Goal: Task Accomplishment & Management: Complete application form

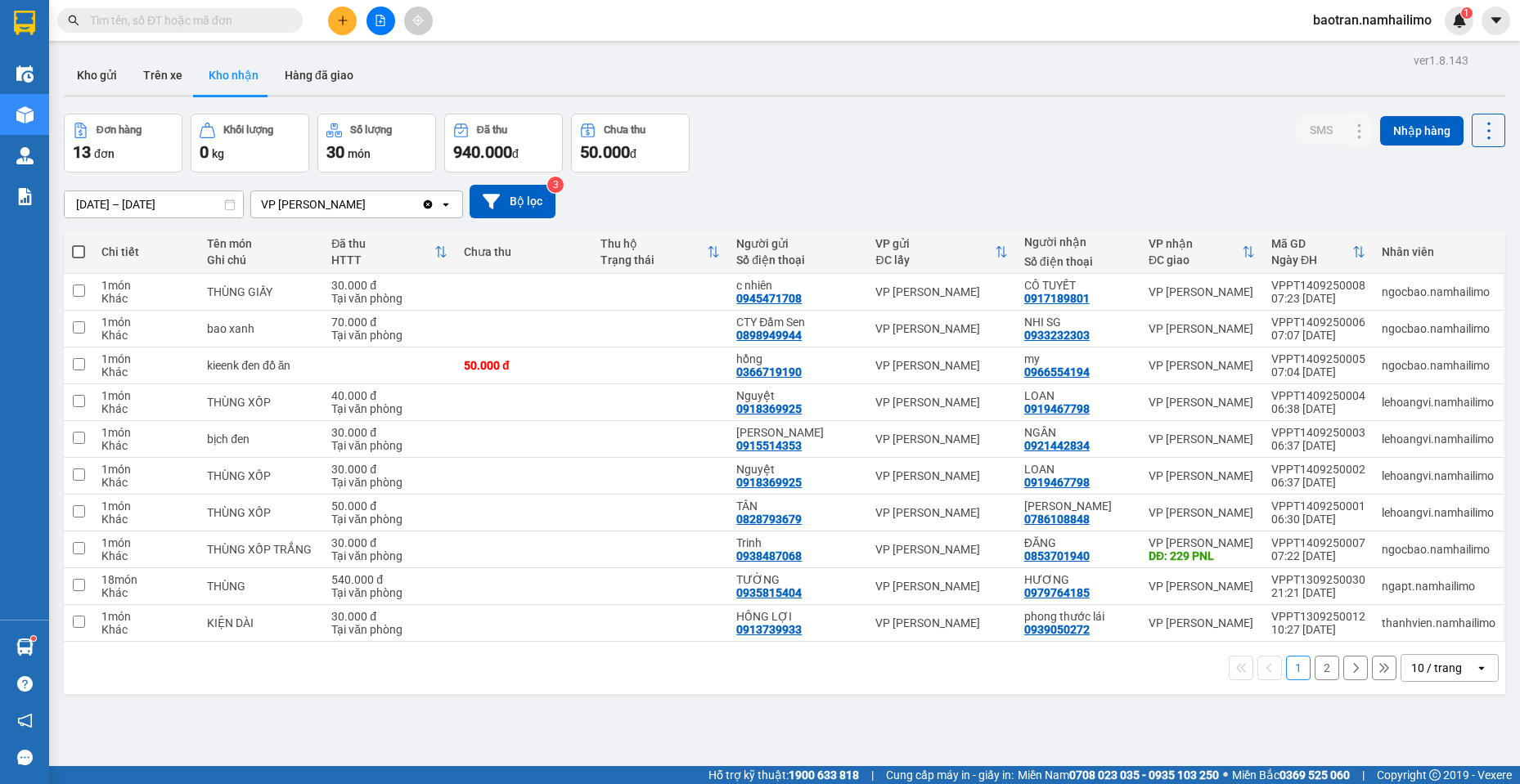
click at [196, 24] on input "text" at bounding box center [186, 21] width 193 height 18
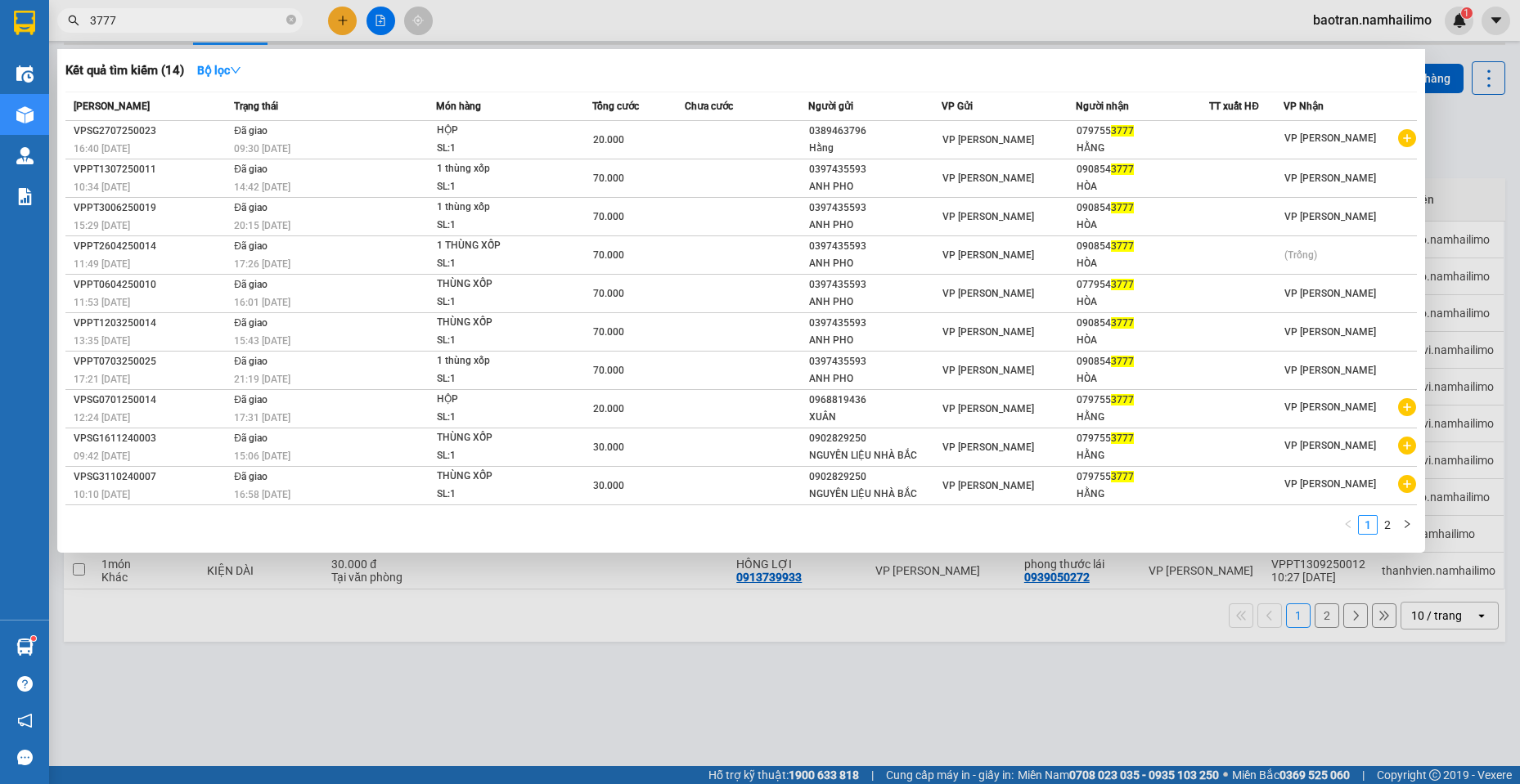
type input "3777"
drag, startPoint x: 195, startPoint y: 666, endPoint x: 204, endPoint y: 646, distance: 21.9
click at [197, 662] on div at bounding box center [760, 392] width 1520 height 784
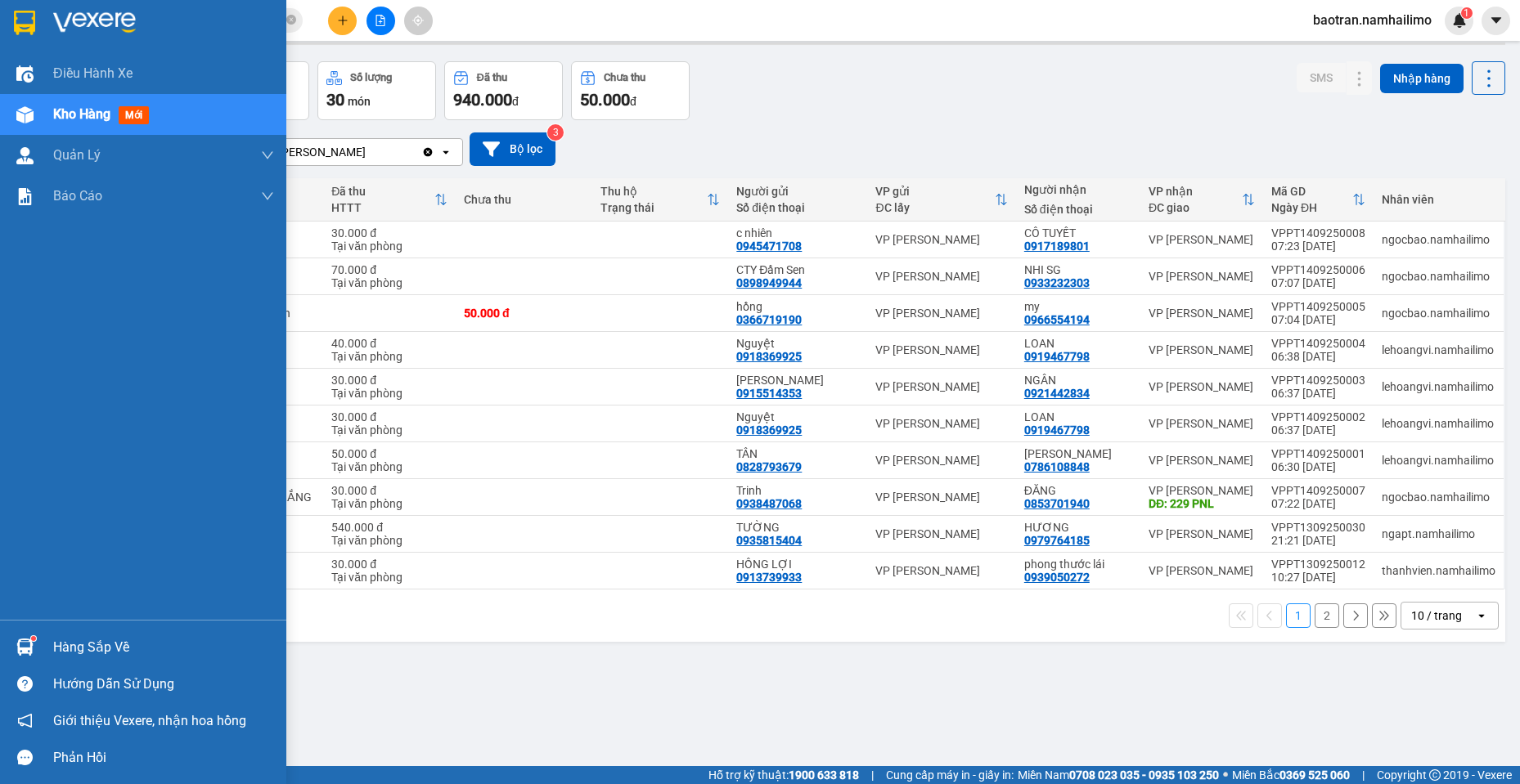
click at [22, 644] on img at bounding box center [24, 647] width 17 height 17
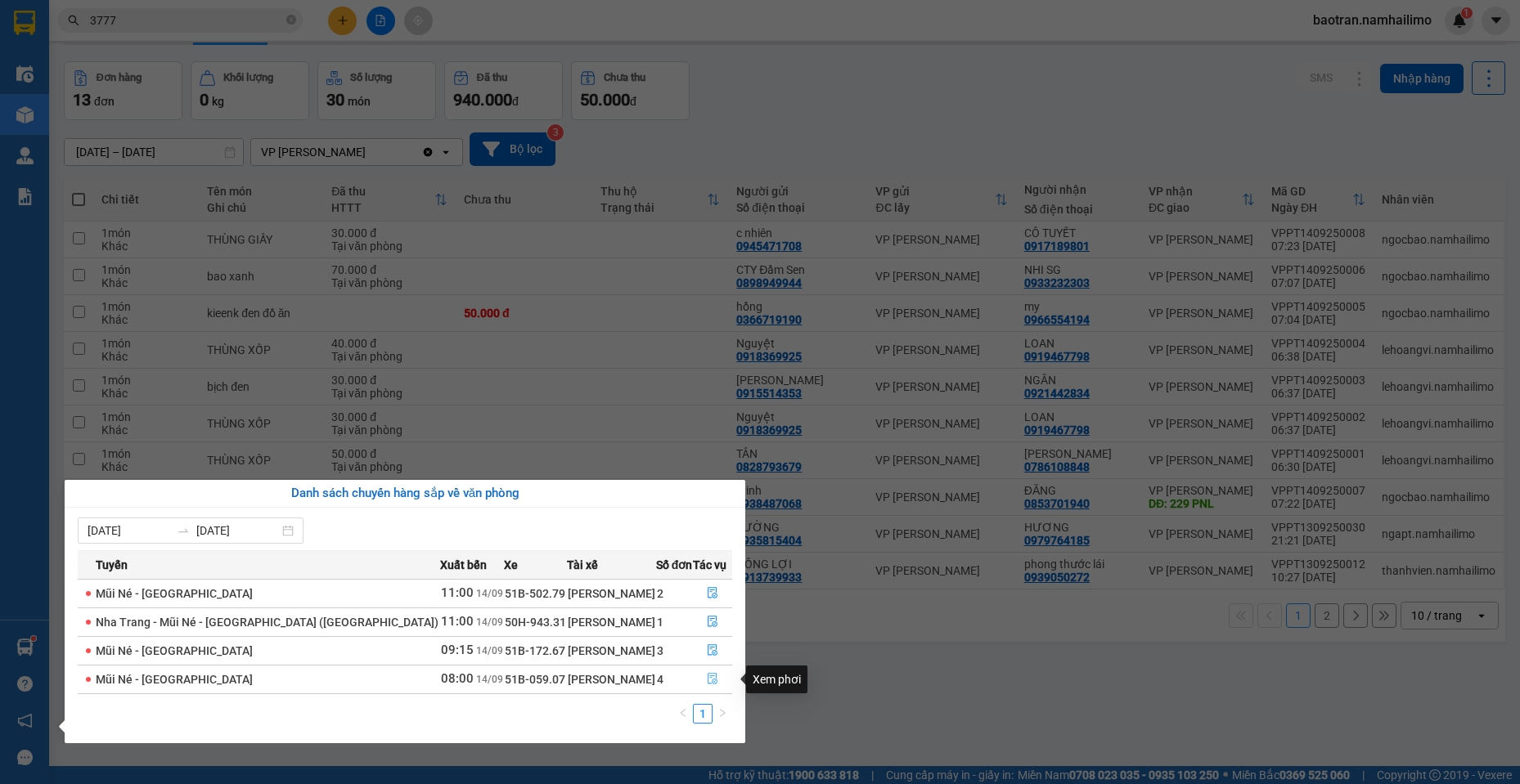
click at [707, 677] on icon "file-done" at bounding box center [713, 679] width 12 height 12
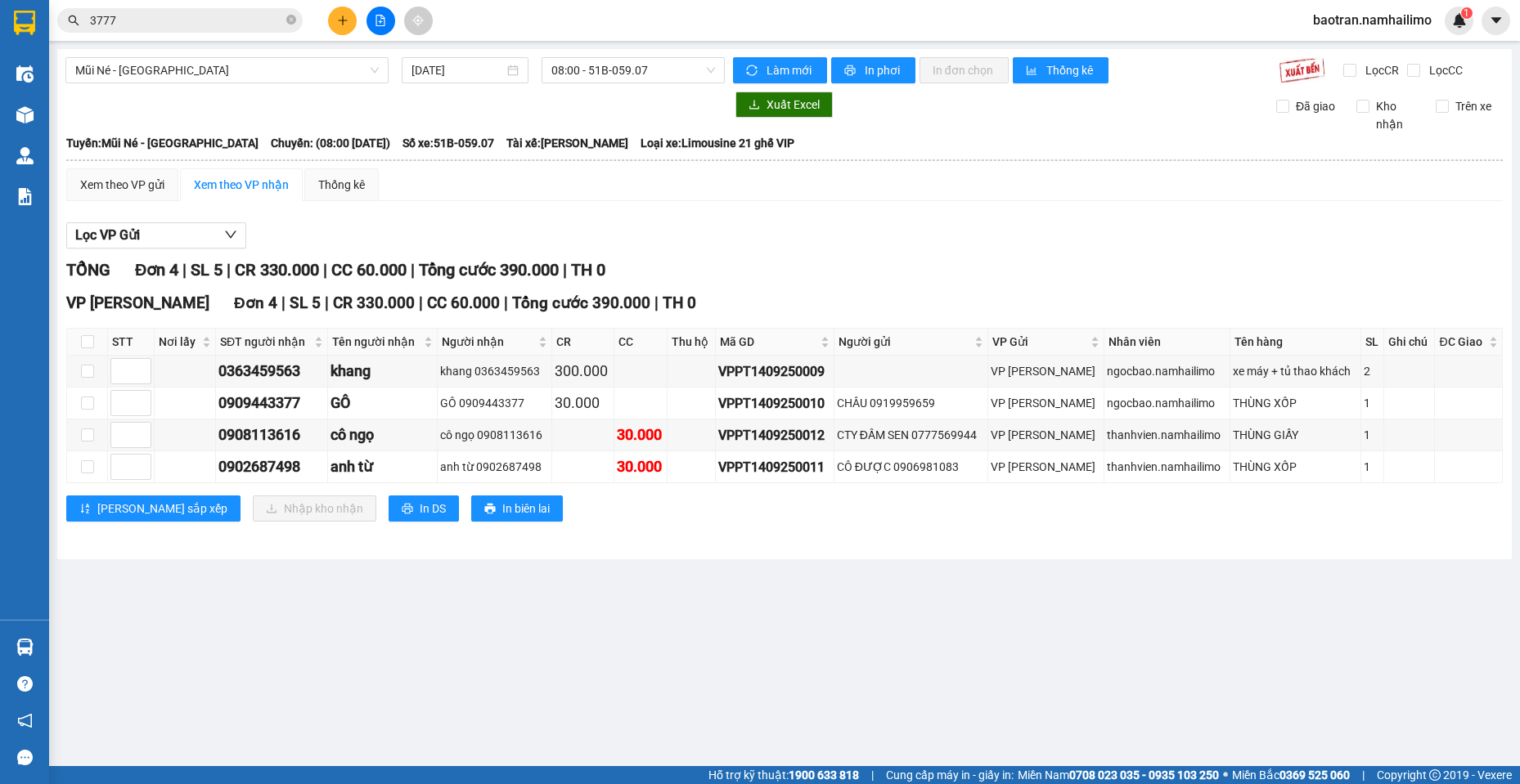
click at [348, 25] on button at bounding box center [342, 21] width 29 height 29
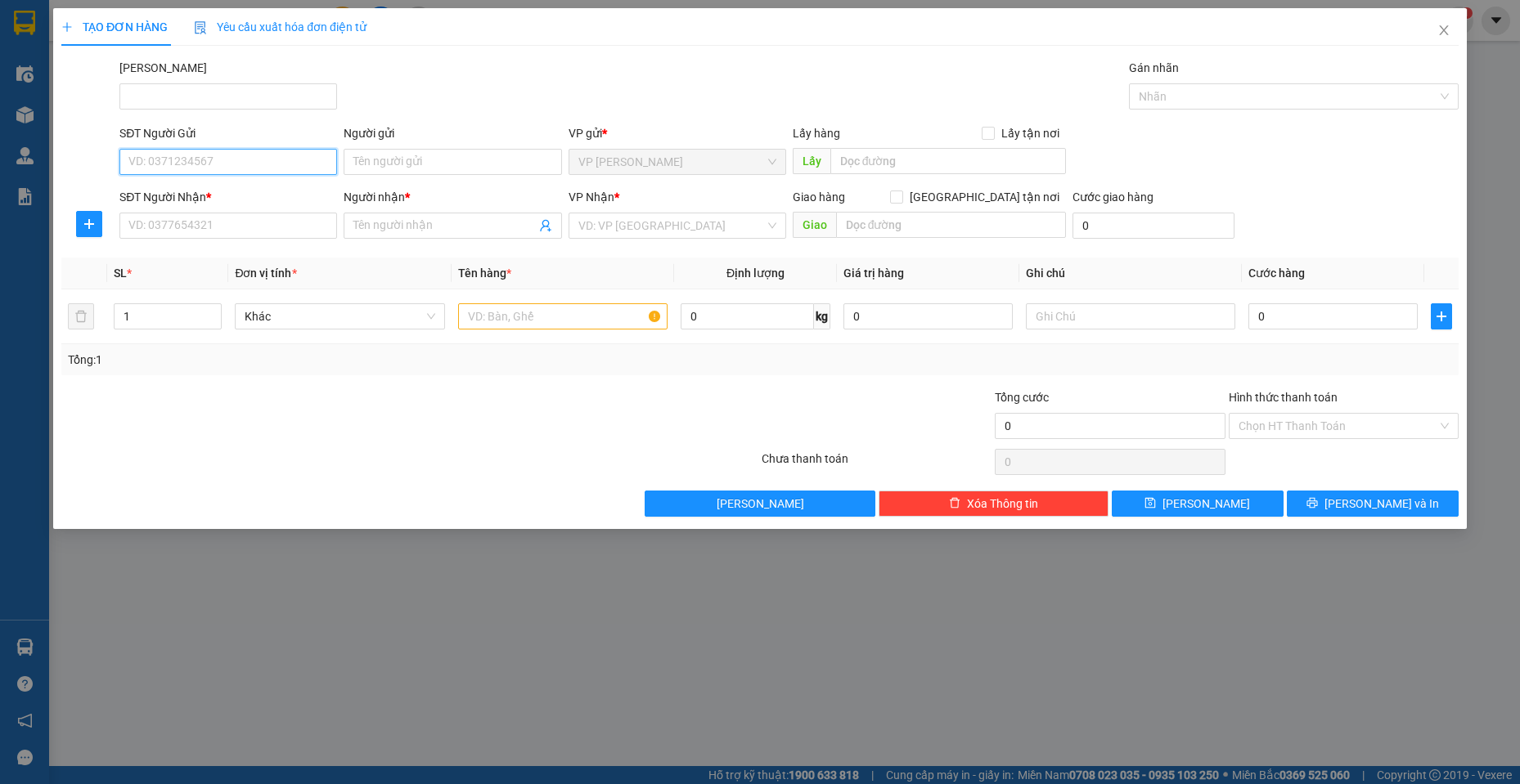
drag, startPoint x: 294, startPoint y: 164, endPoint x: 286, endPoint y: 149, distance: 17.0
click at [293, 163] on input "SĐT Người Gửi" at bounding box center [228, 162] width 218 height 26
type input "0862493931"
click at [374, 170] on input "Người gửi" at bounding box center [452, 162] width 218 height 26
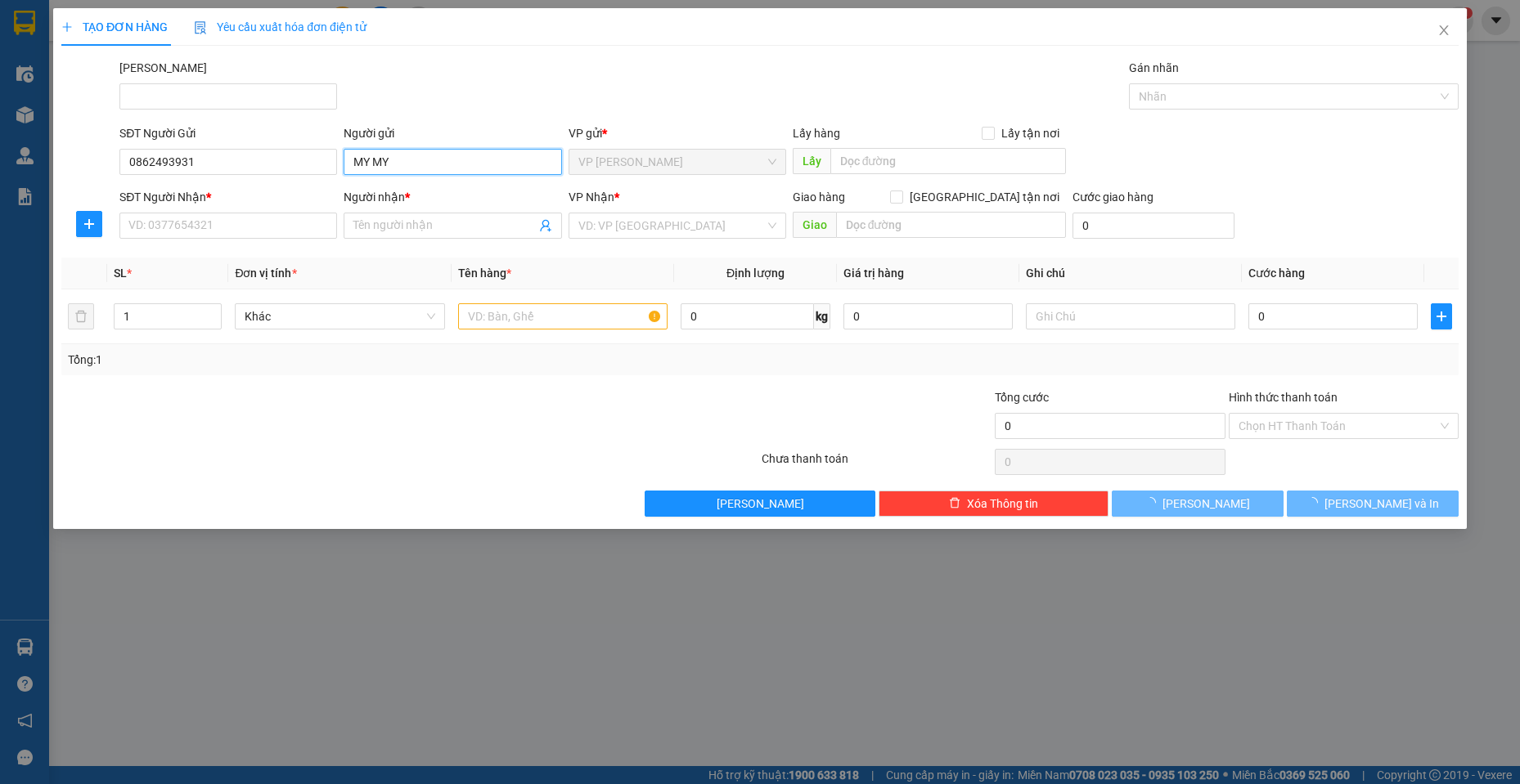
type input "MY MY"
drag, startPoint x: 239, startPoint y: 239, endPoint x: 240, endPoint y: 227, distance: 12.0
click at [239, 238] on div "SĐT Người Nhận * VD: 0377654321" at bounding box center [228, 217] width 218 height 58
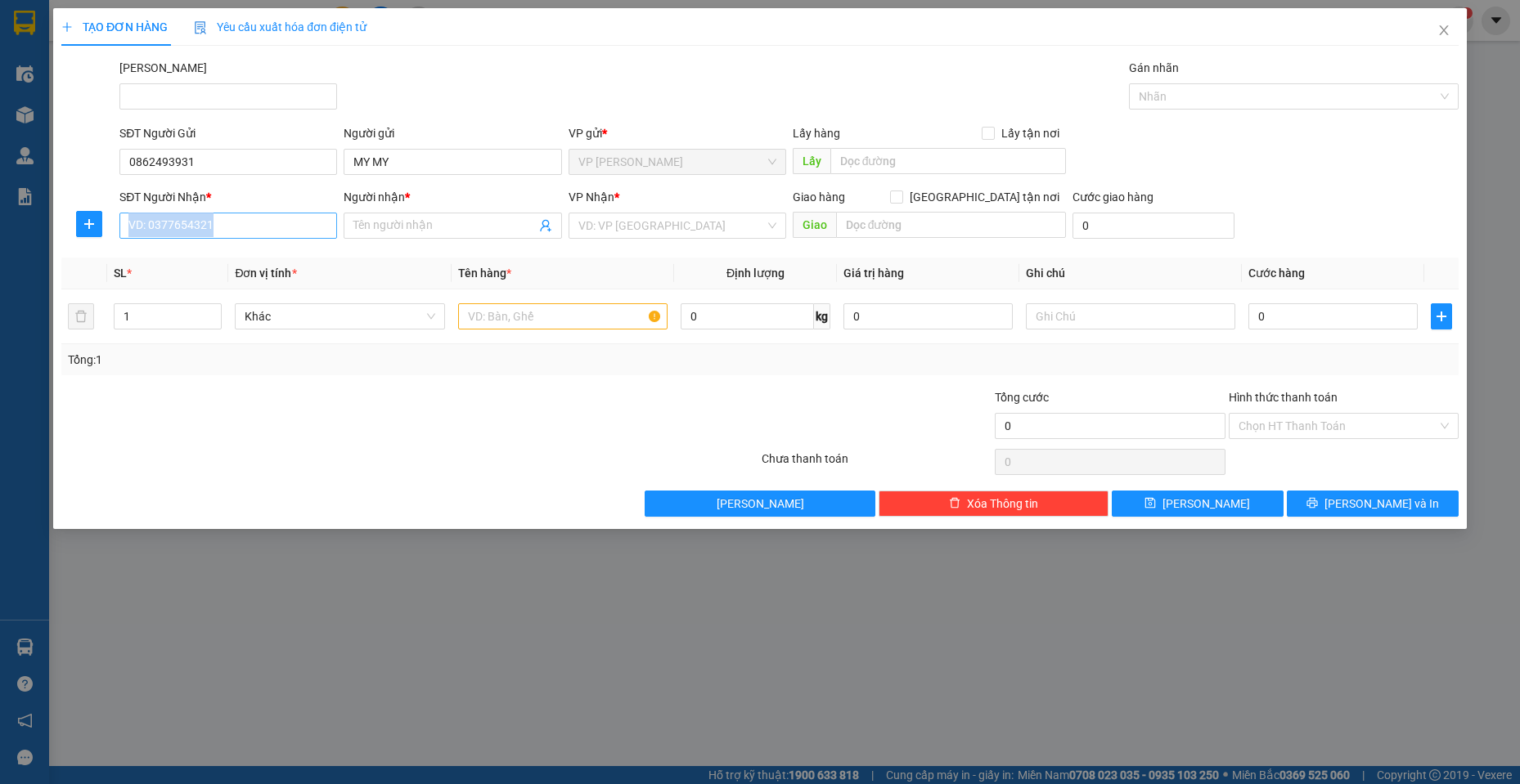
click at [240, 226] on input "SĐT Người Nhận *" at bounding box center [228, 226] width 218 height 26
type input "0937116104"
drag, startPoint x: 426, startPoint y: 232, endPoint x: 434, endPoint y: 216, distance: 17.9
click at [431, 225] on input "Người nhận *" at bounding box center [444, 226] width 181 height 18
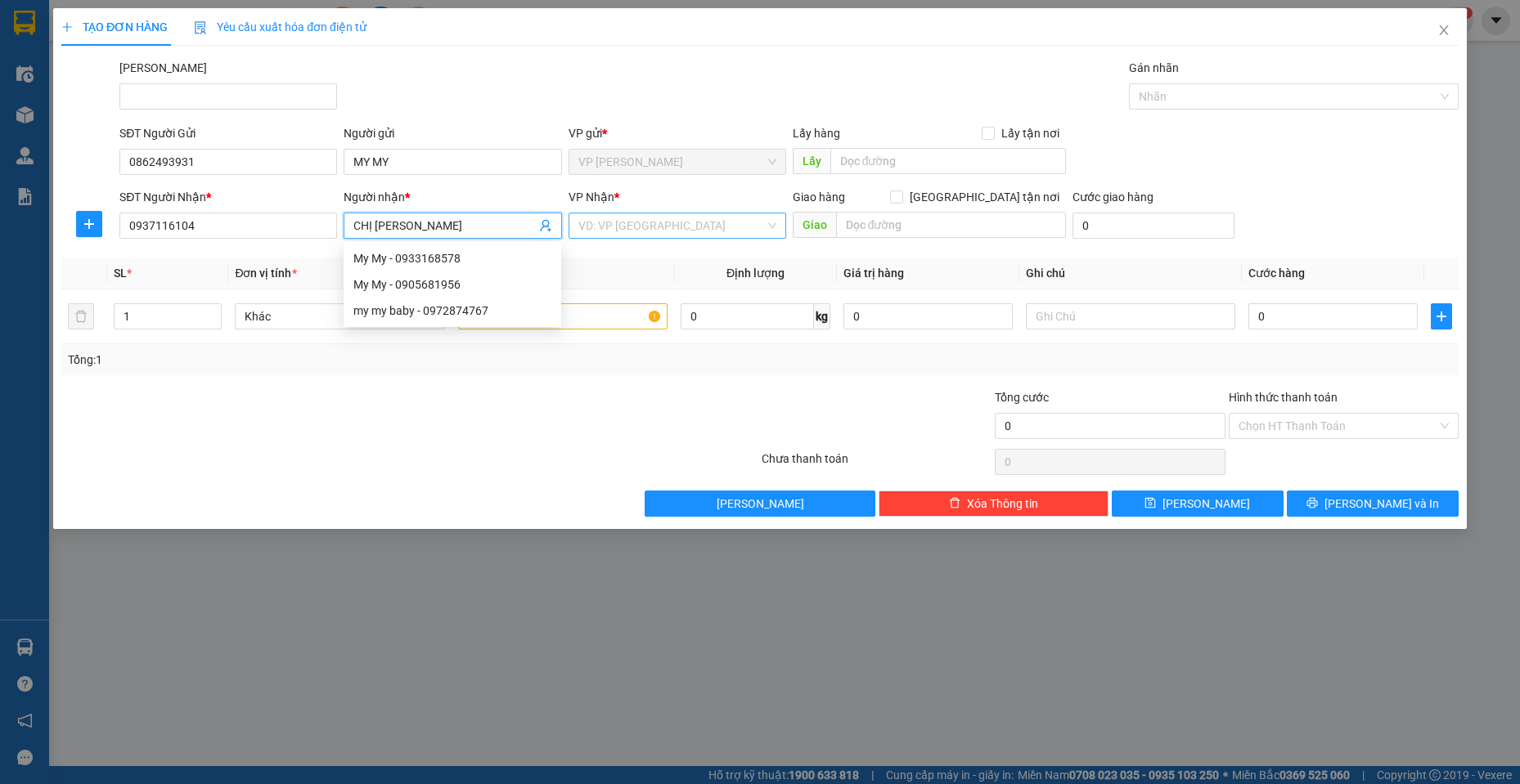
type input "CHỊ [PERSON_NAME]"
drag, startPoint x: 641, startPoint y: 224, endPoint x: 676, endPoint y: 229, distance: 35.4
click at [647, 228] on input "search" at bounding box center [671, 226] width 186 height 25
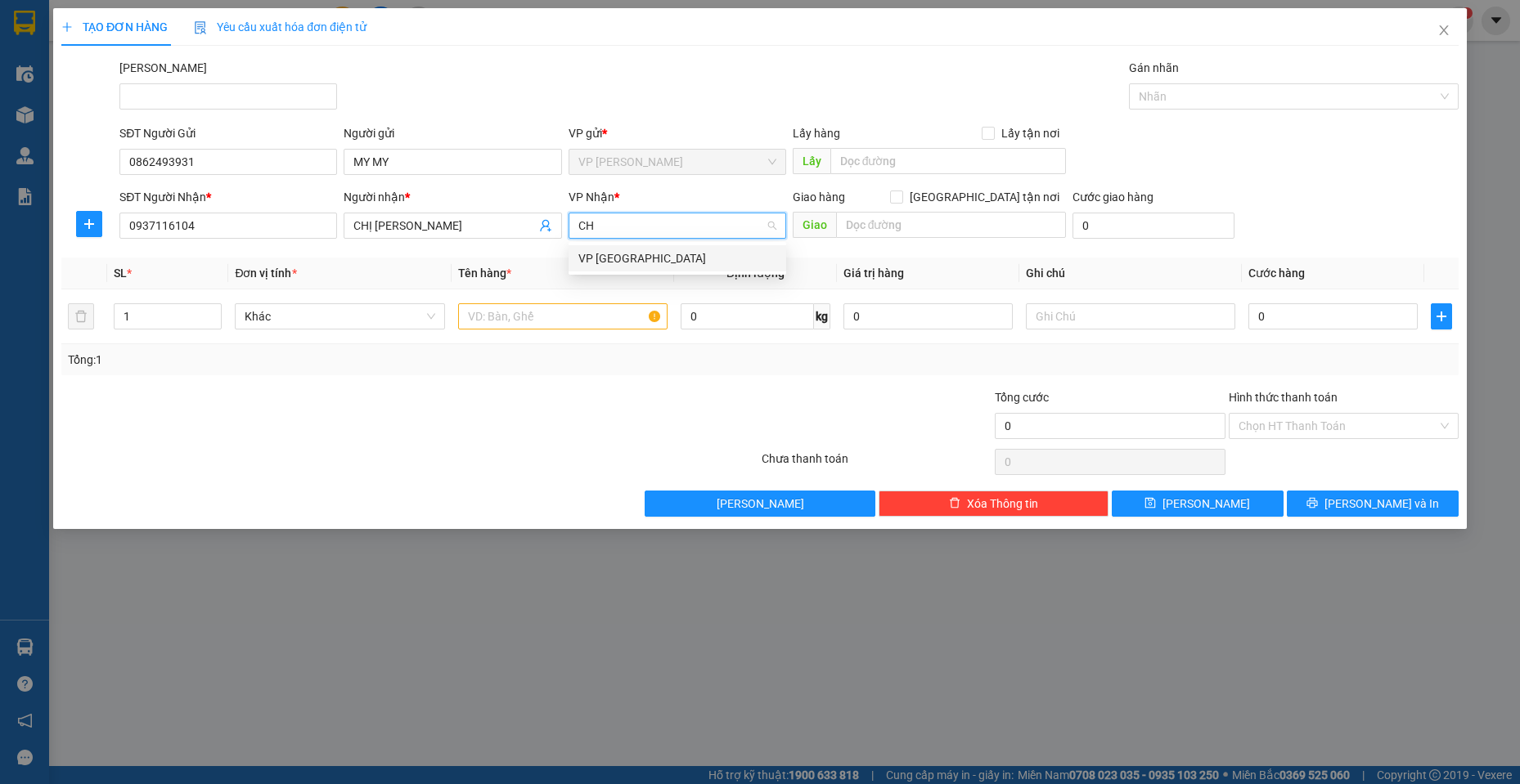
type input "C"
type input "PHA"
drag, startPoint x: 710, startPoint y: 280, endPoint x: 687, endPoint y: 283, distance: 23.2
click at [708, 280] on div "VP [PERSON_NAME]" at bounding box center [677, 285] width 198 height 18
click at [506, 327] on input "text" at bounding box center [562, 316] width 210 height 26
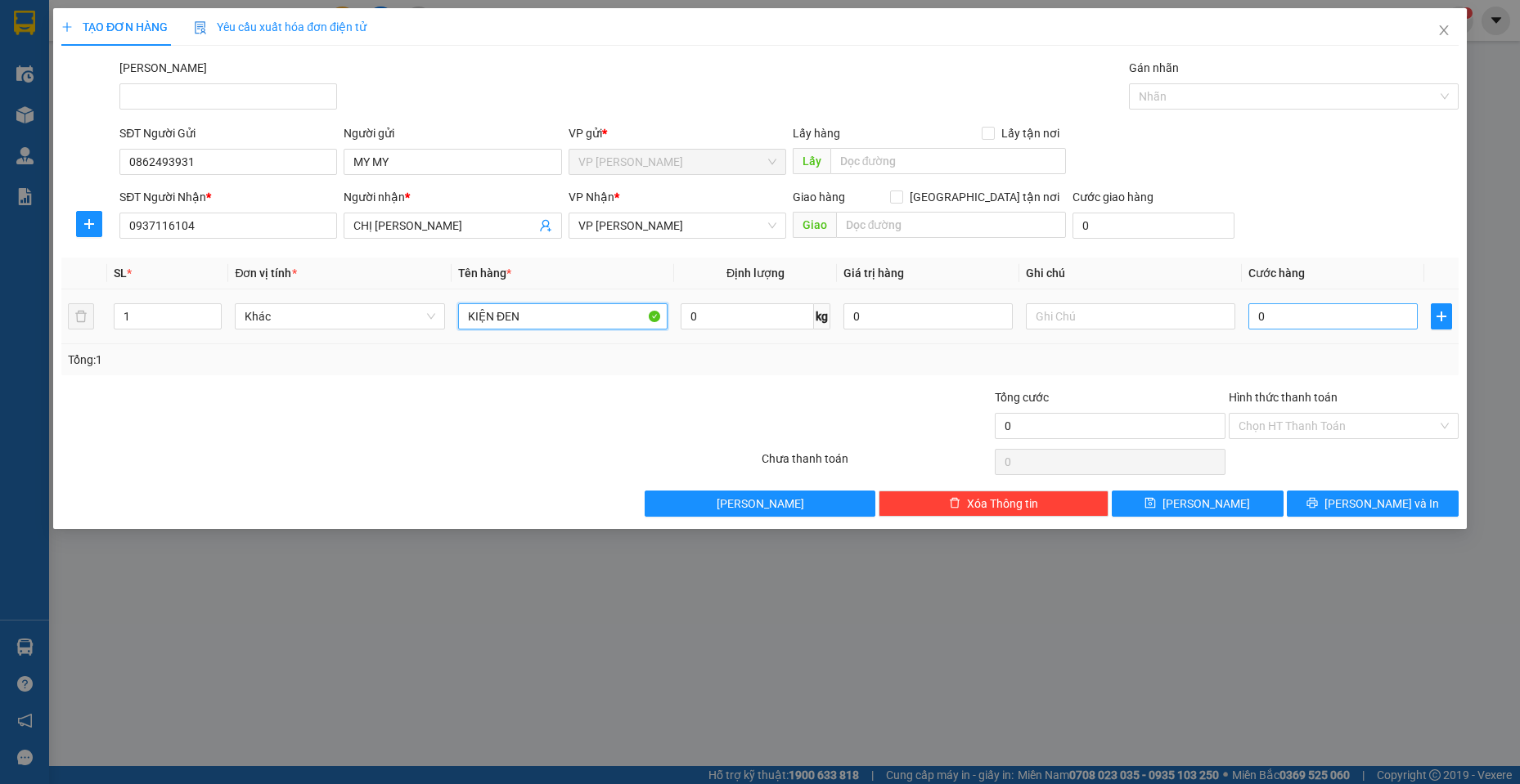
type input "KIỆN ĐEN"
click at [1369, 314] on input "0" at bounding box center [1333, 316] width 169 height 26
type input "3"
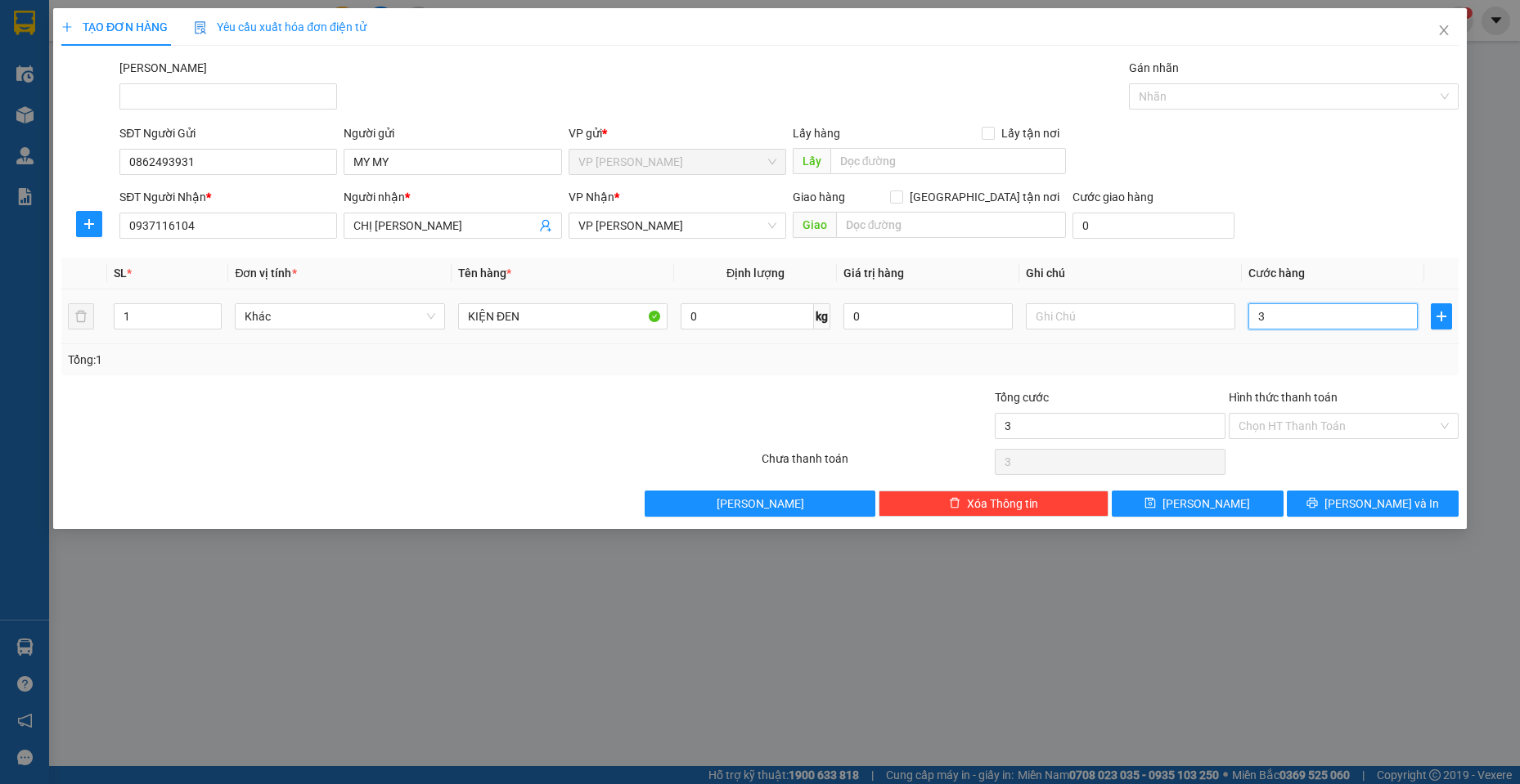
type input "30"
type input "300"
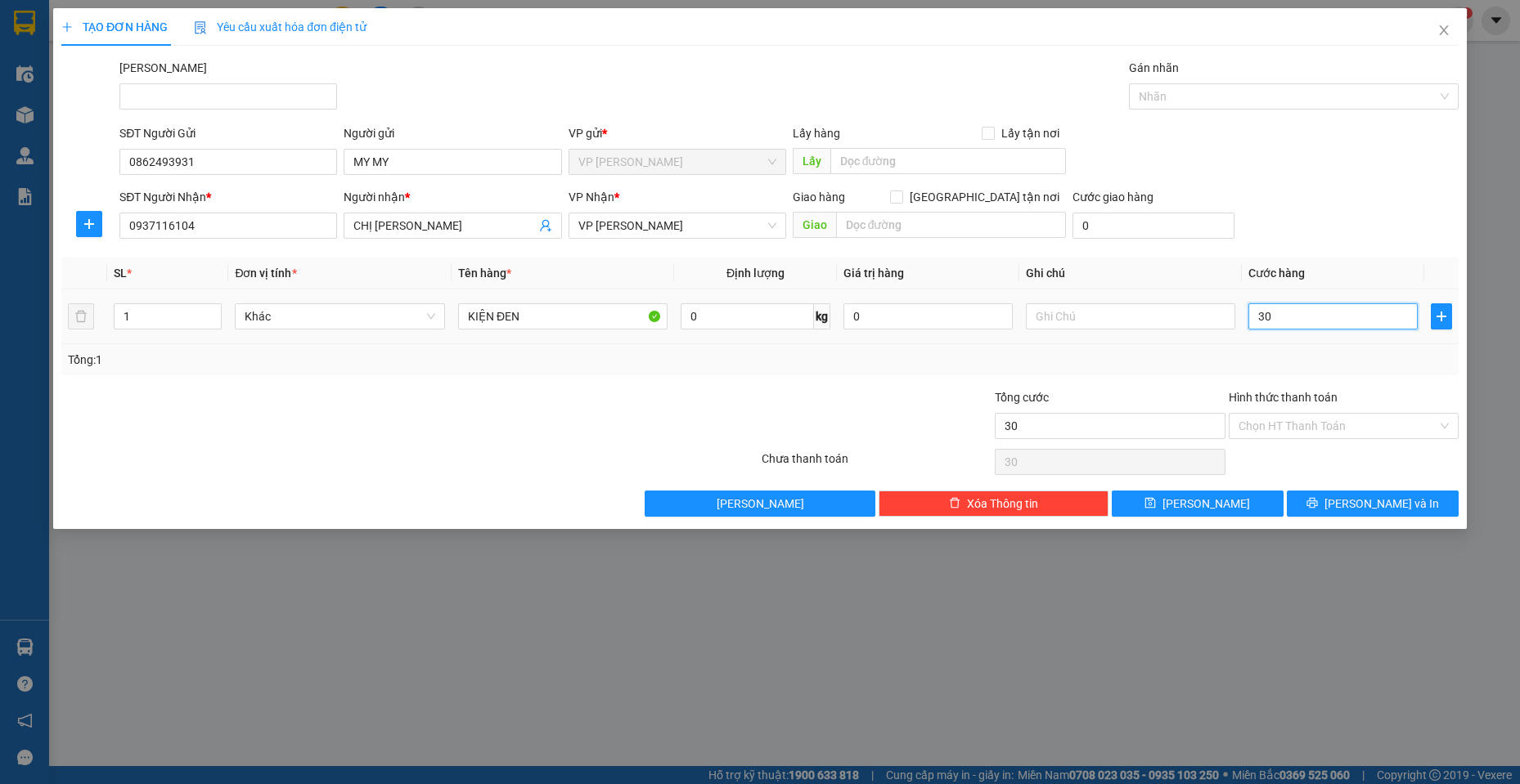
type input "300"
type input "3.000"
type input "30.000"
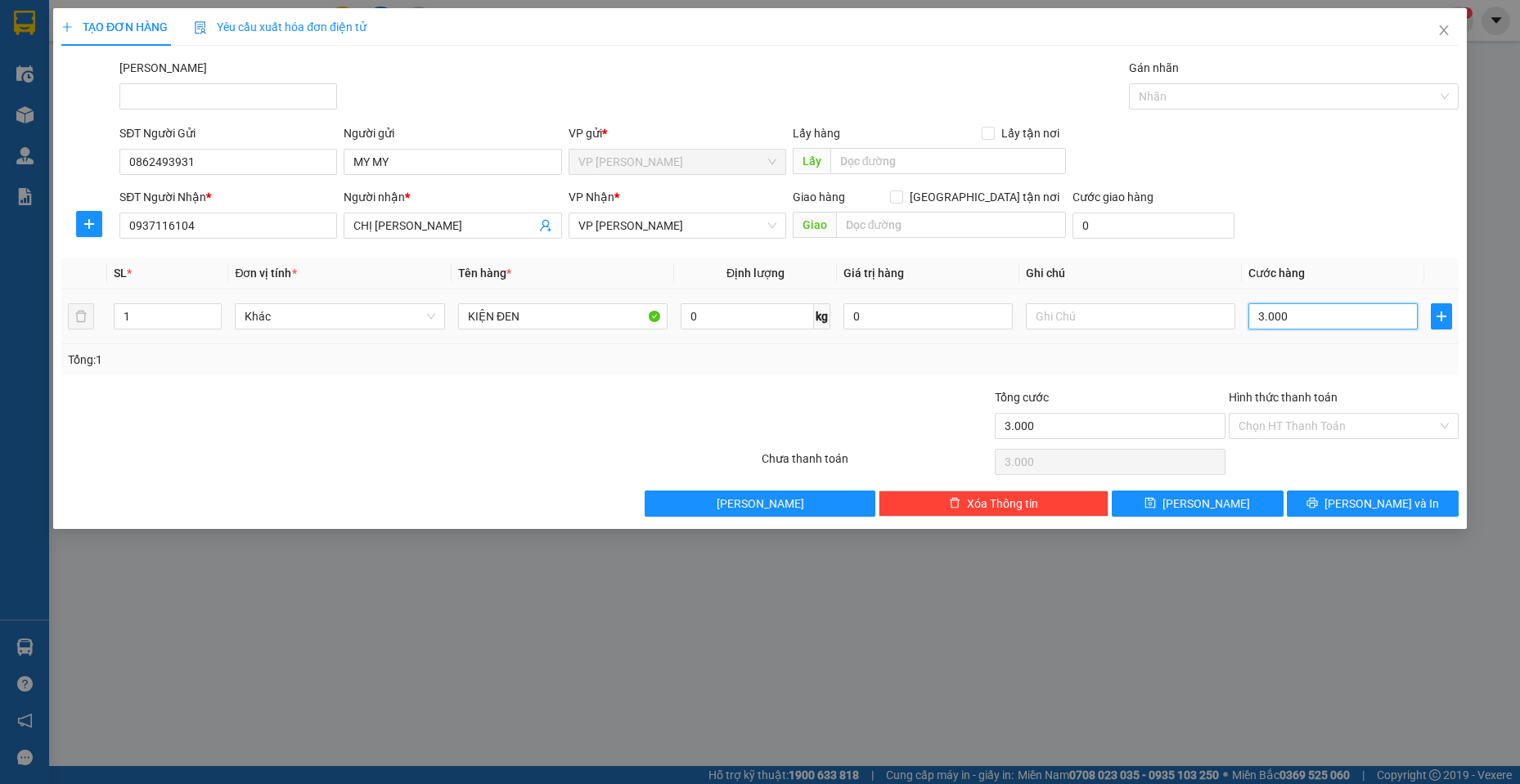
type input "30.000"
drag, startPoint x: 1398, startPoint y: 504, endPoint x: 1354, endPoint y: 529, distance: 50.6
click at [1394, 507] on span "[PERSON_NAME] và In" at bounding box center [1382, 503] width 114 height 18
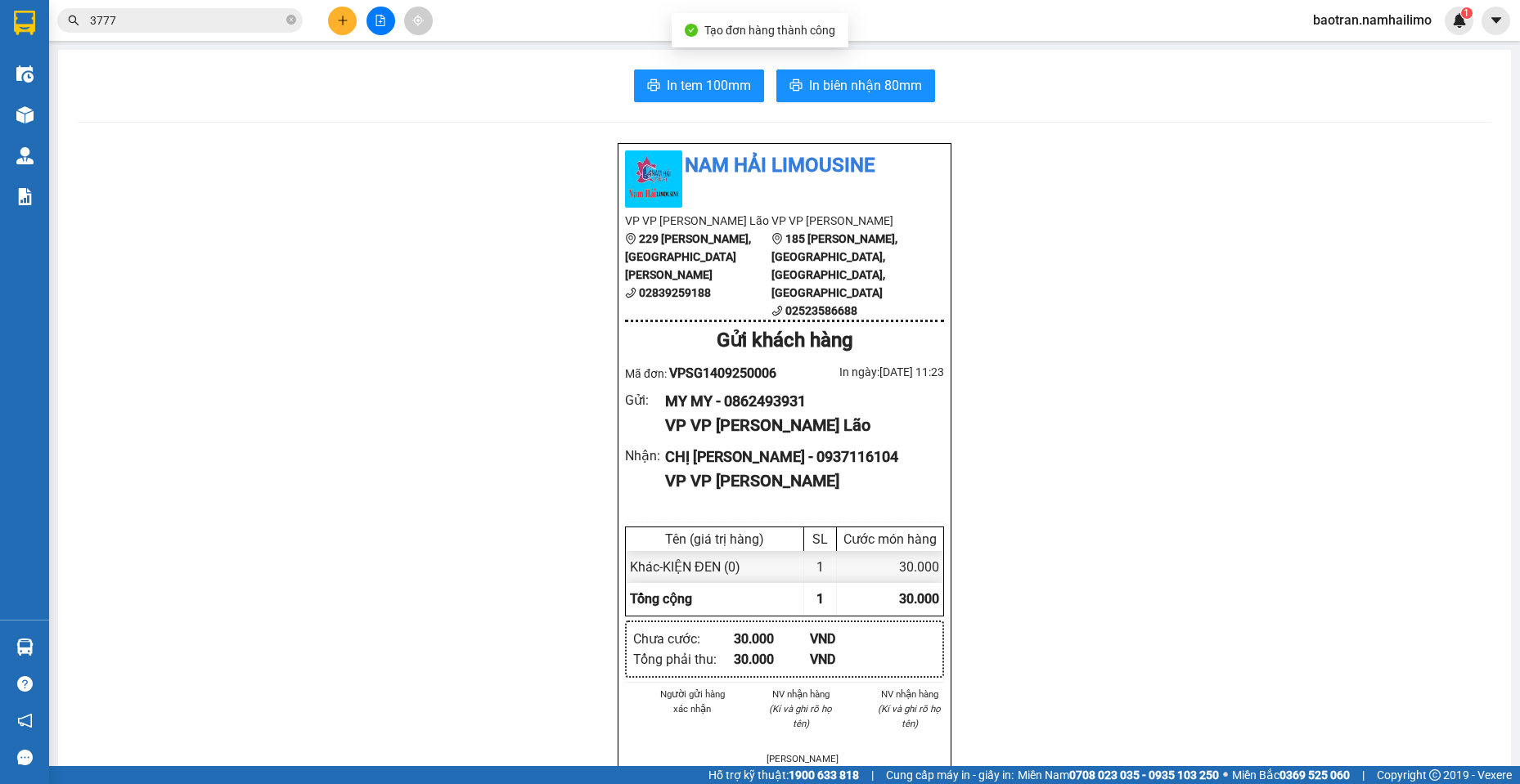
click at [937, 83] on div "In tem 100mm In biên nhận 80mm" at bounding box center [784, 86] width 1413 height 33
click at [917, 85] on button "In biên nhận 80mm" at bounding box center [855, 86] width 158 height 33
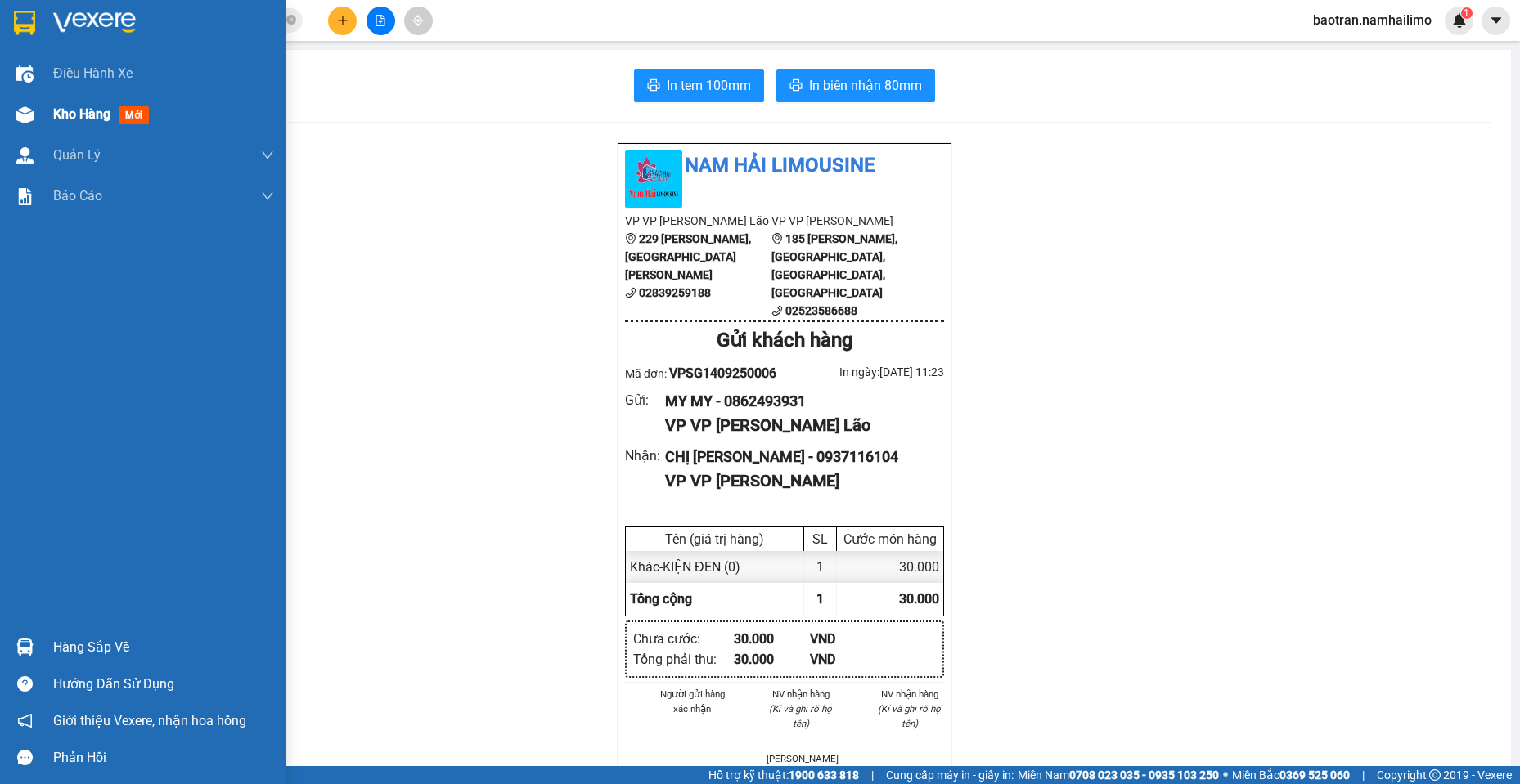
click at [34, 115] on div at bounding box center [25, 114] width 29 height 29
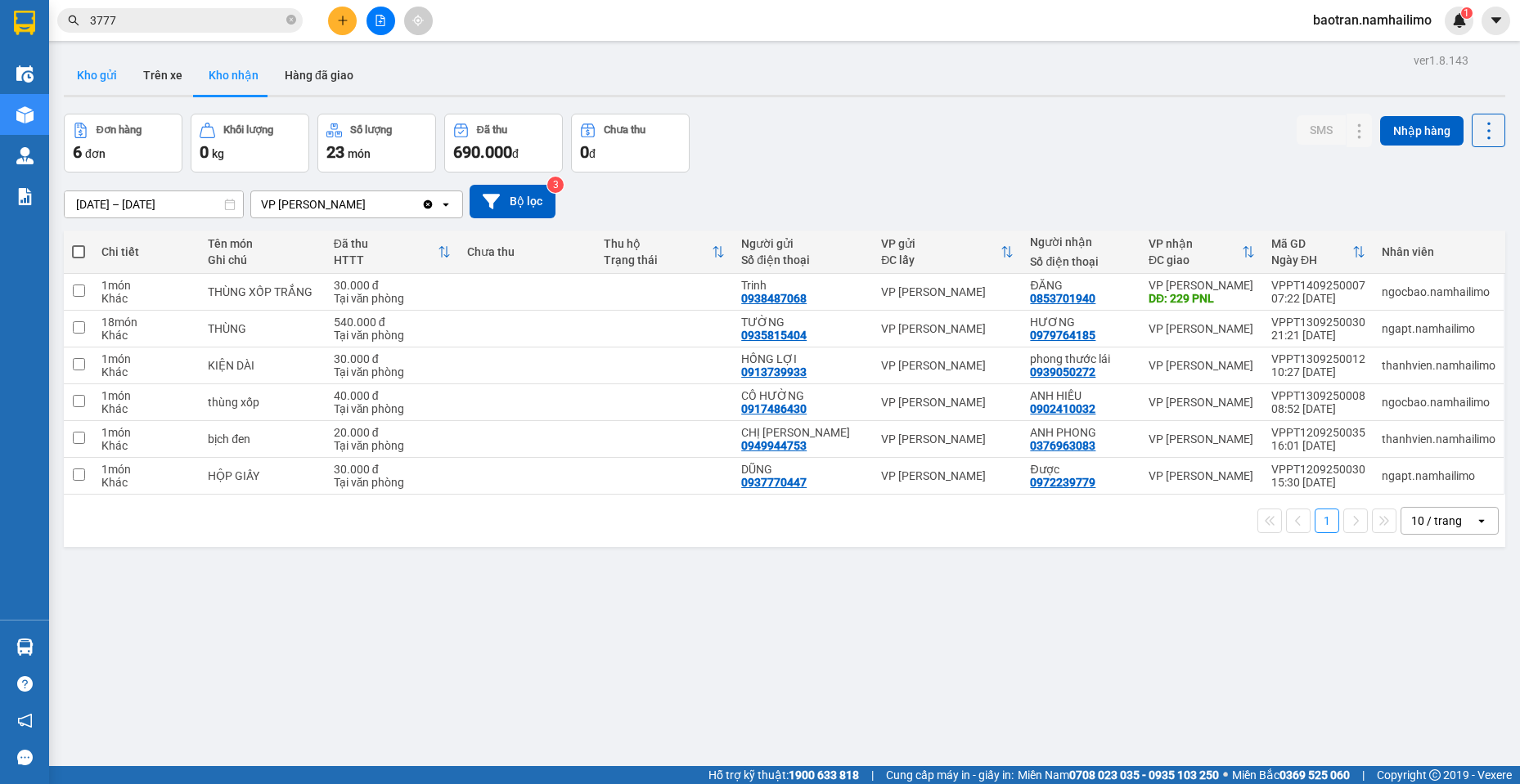
click at [104, 77] on button "Kho gửi" at bounding box center [97, 75] width 67 height 39
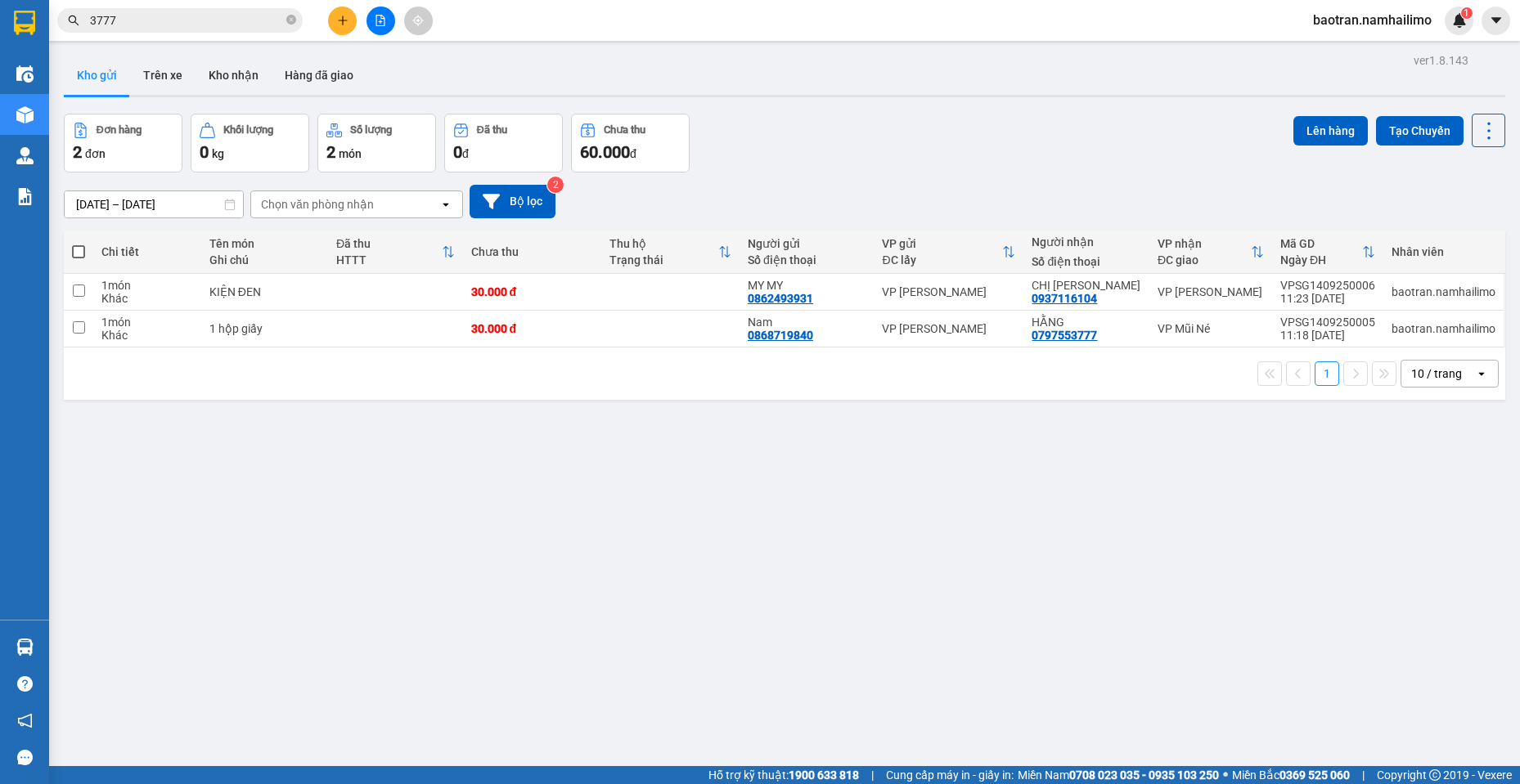
click at [232, 502] on div "ver 1.8.143 Kho gửi Trên xe Kho nhận Hàng đã giao Đơn hàng 2 đơn Khối lượng 0 k…" at bounding box center [784, 441] width 1454 height 784
click at [202, 26] on input "3777" at bounding box center [186, 21] width 193 height 18
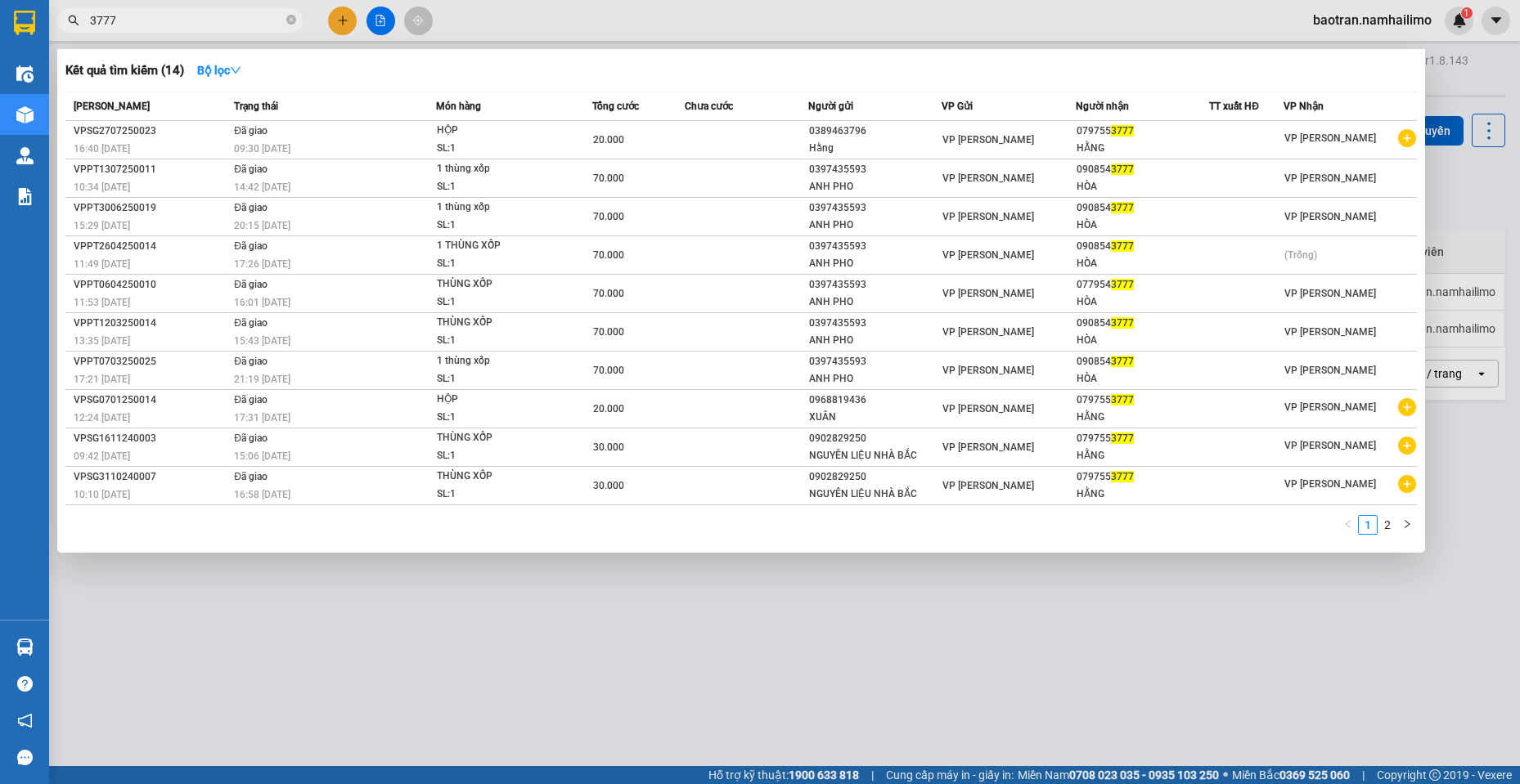
click at [204, 26] on input "3777" at bounding box center [186, 21] width 193 height 18
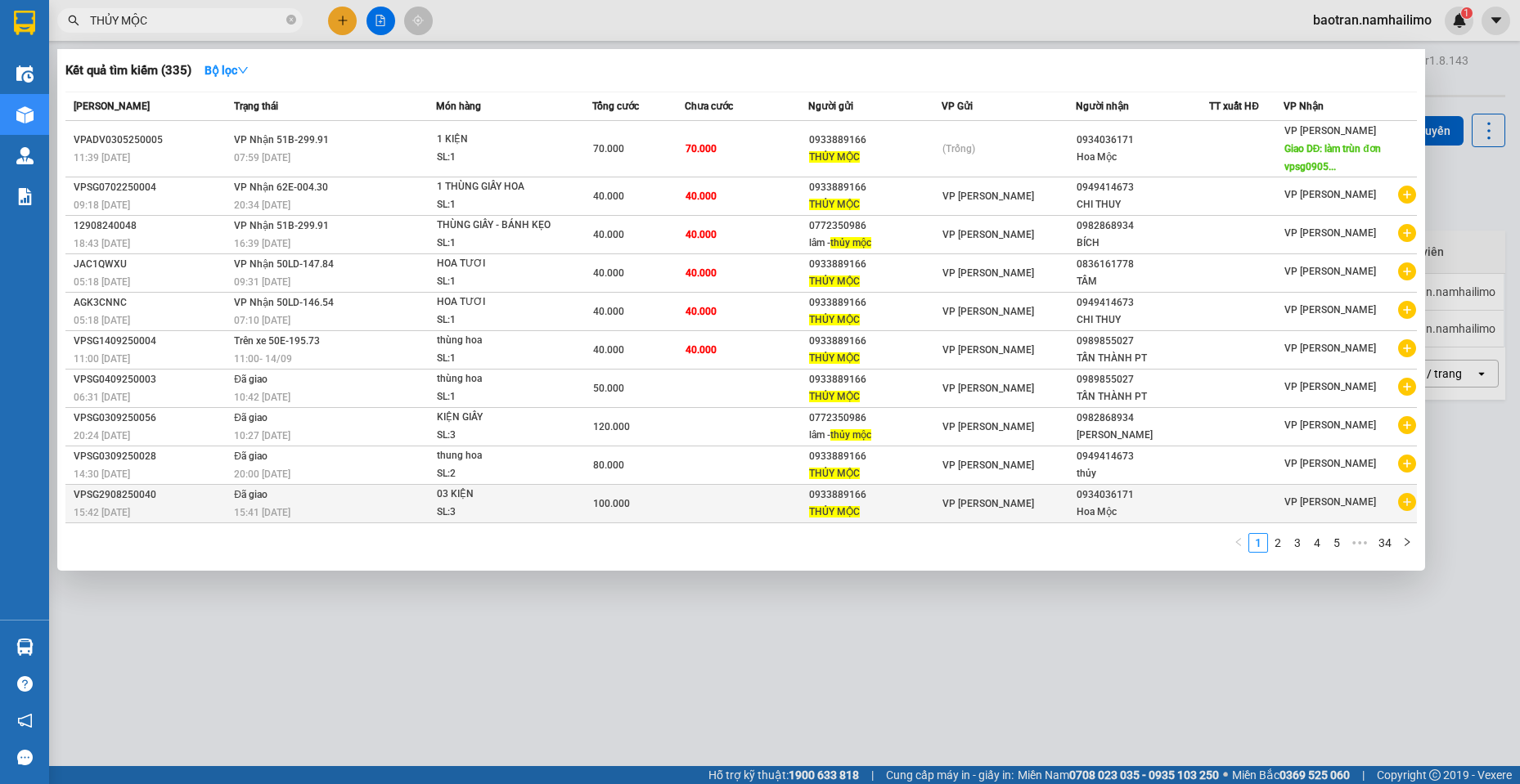
type input "THỦY MỘC"
click at [1404, 501] on icon "plus-circle" at bounding box center [1408, 502] width 18 height 18
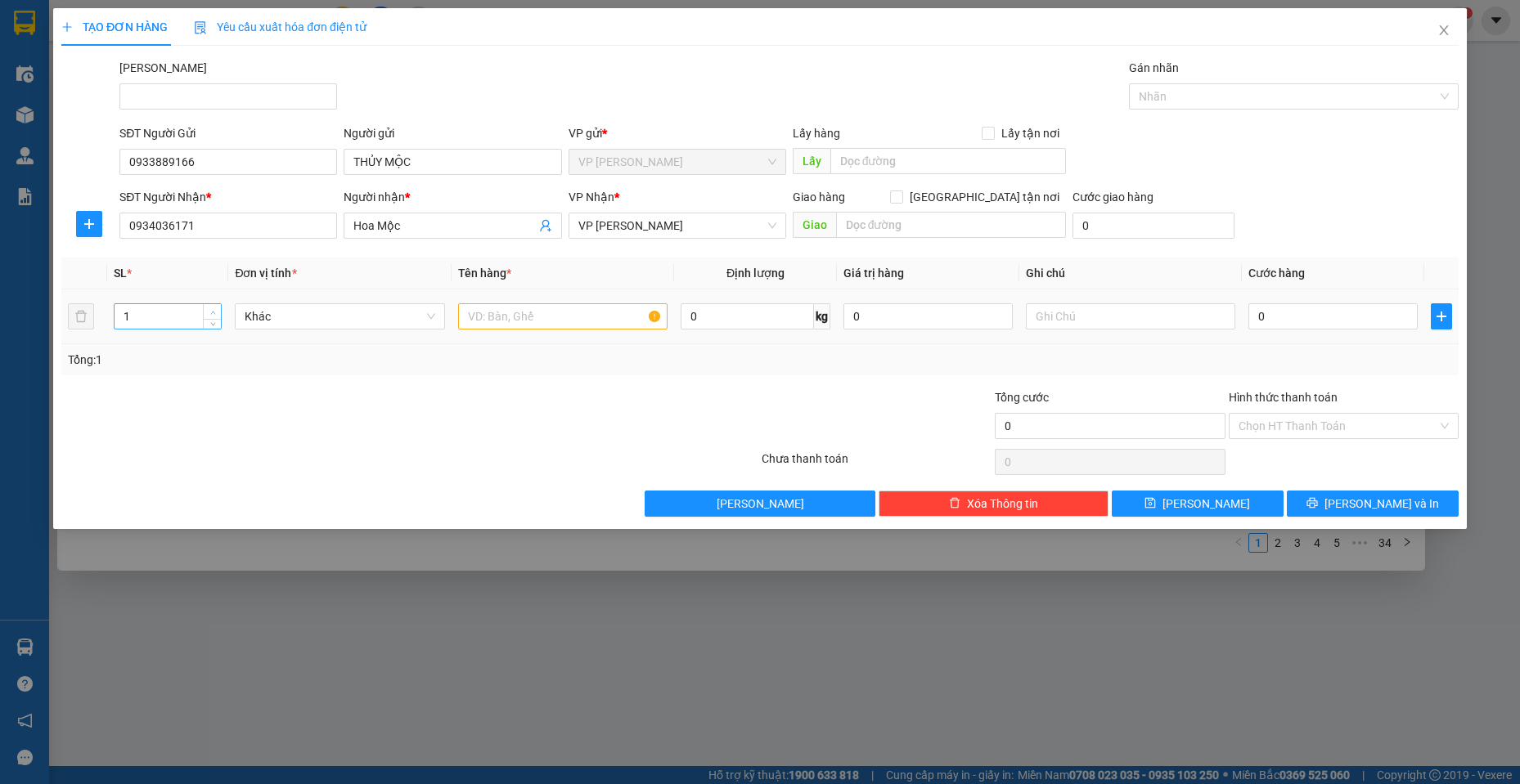
type input "2"
click at [213, 312] on icon "up" at bounding box center [213, 313] width 6 height 6
click at [613, 314] on input "text" at bounding box center [562, 316] width 210 height 26
type input "2 KIỆN GIẤY LỚN NHỎ"
click at [1364, 323] on input "0" at bounding box center [1333, 316] width 169 height 26
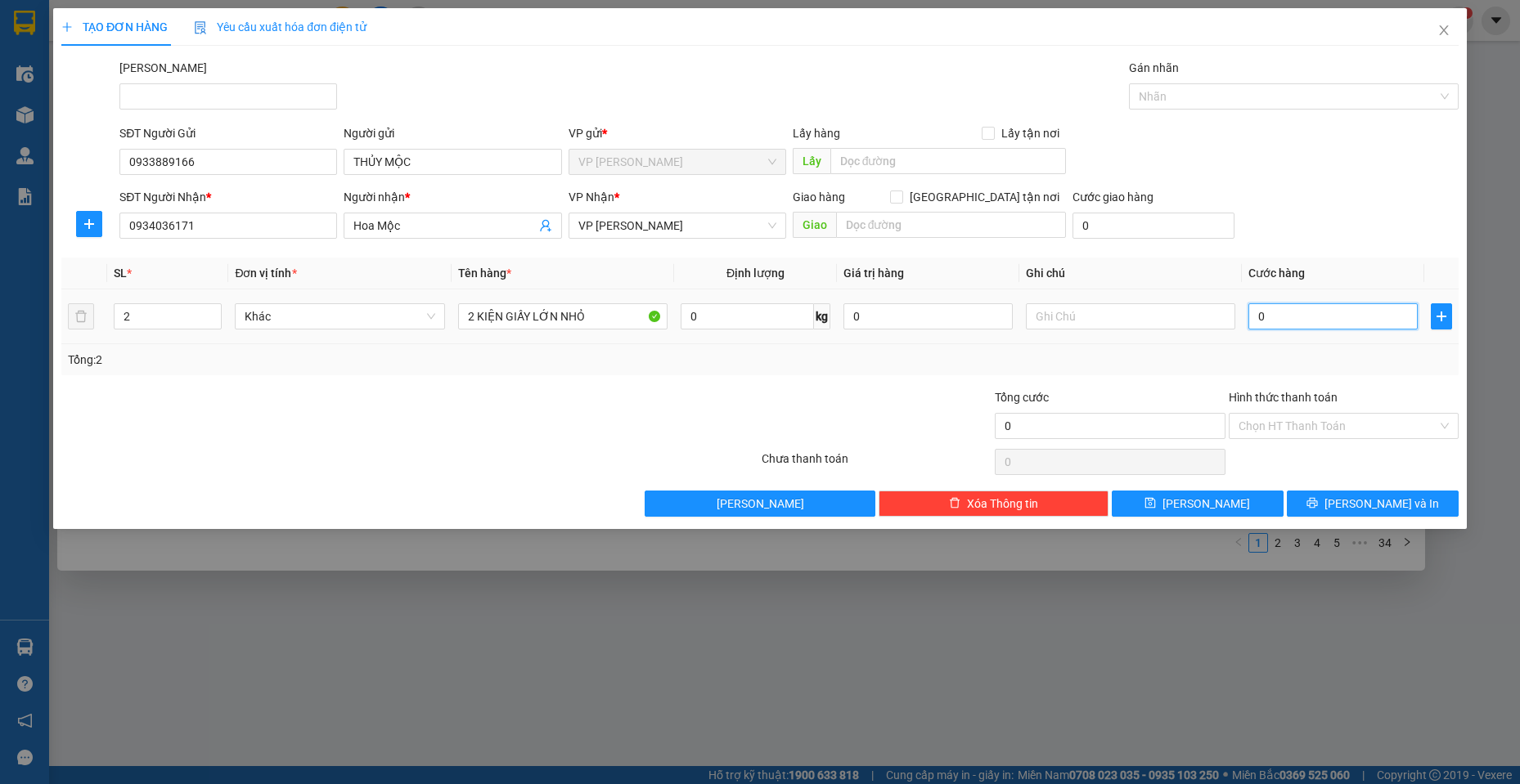
type input "7"
type input "70"
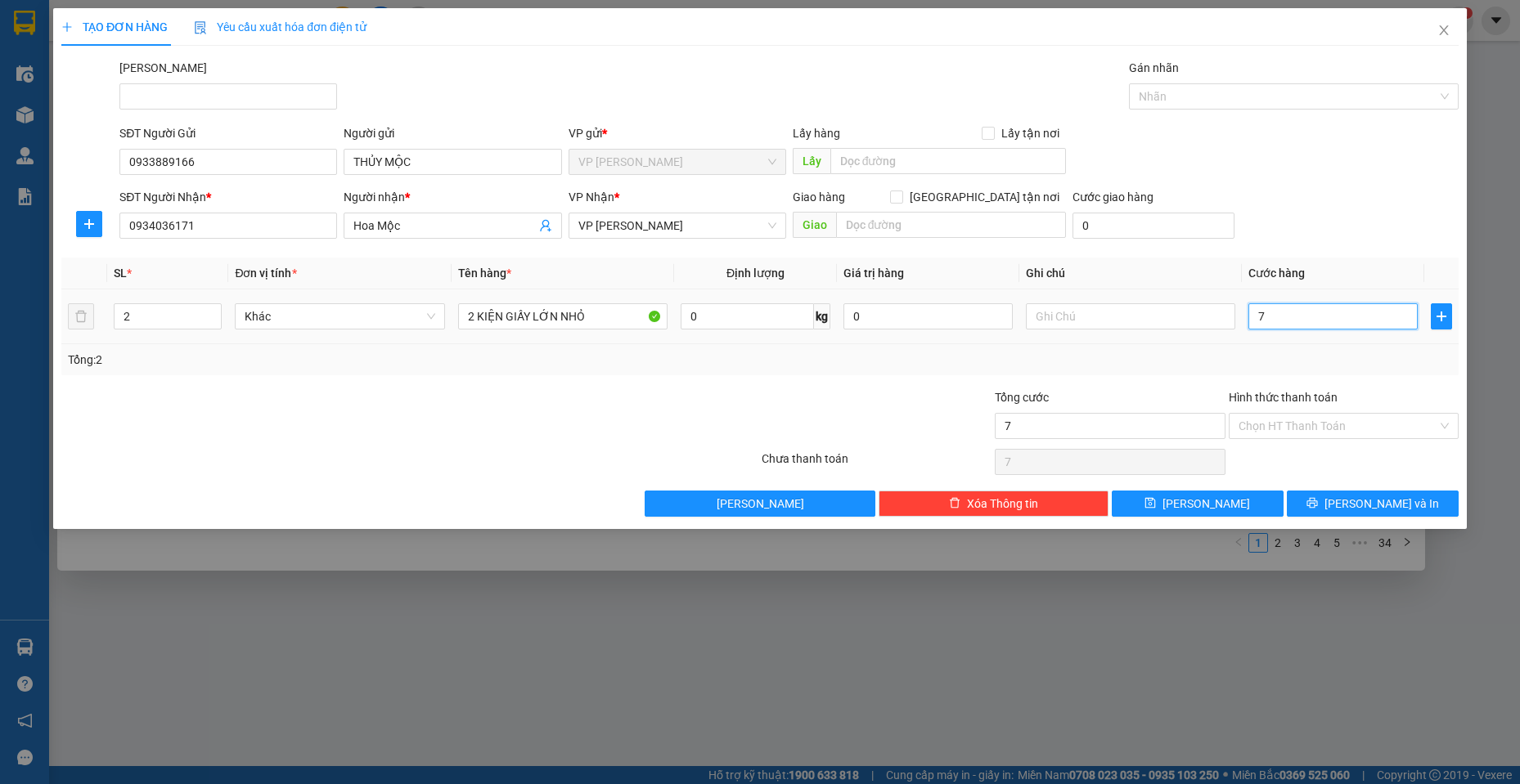
type input "70"
type input "700"
type input "7.000"
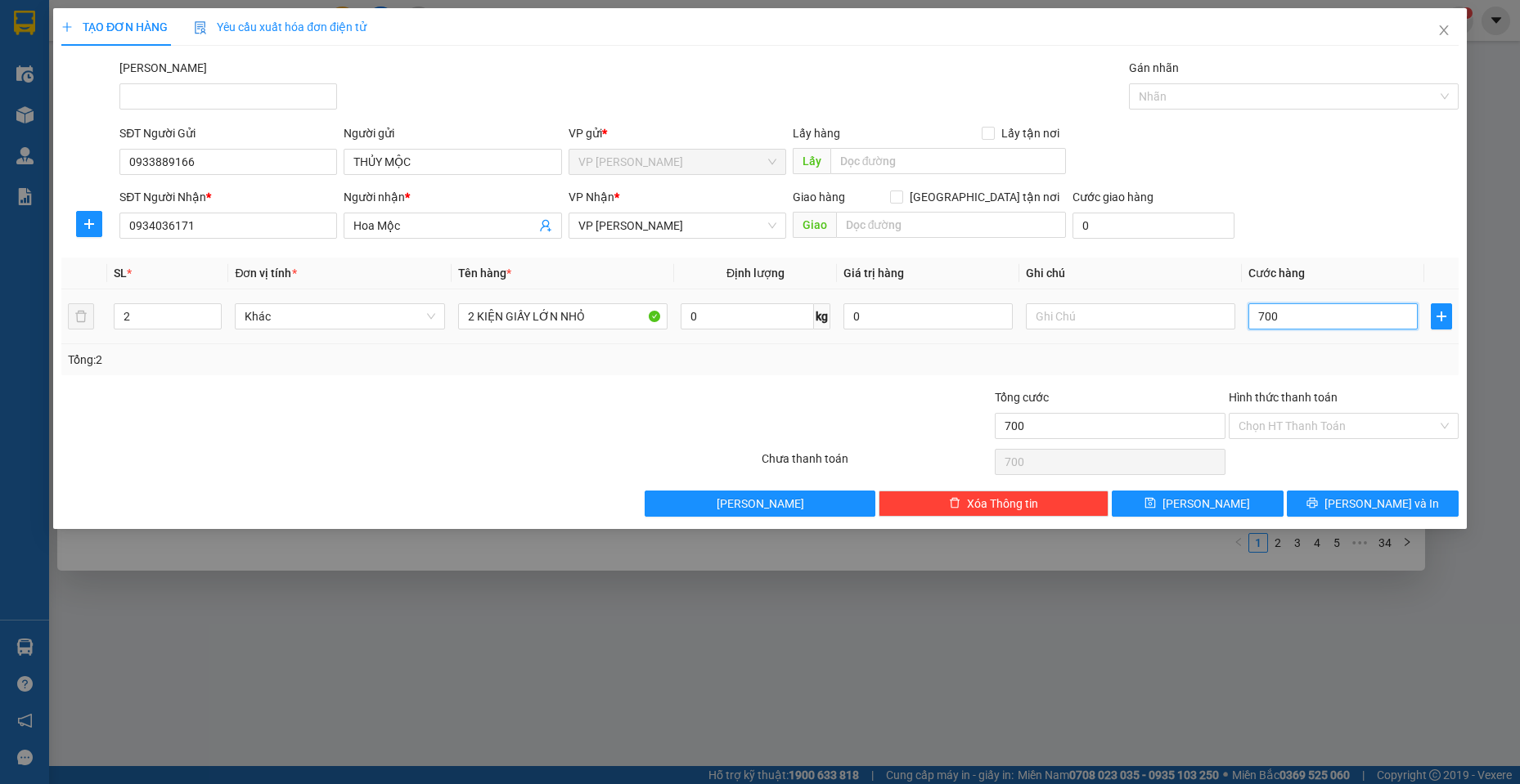
type input "7.000"
type input "70.000"
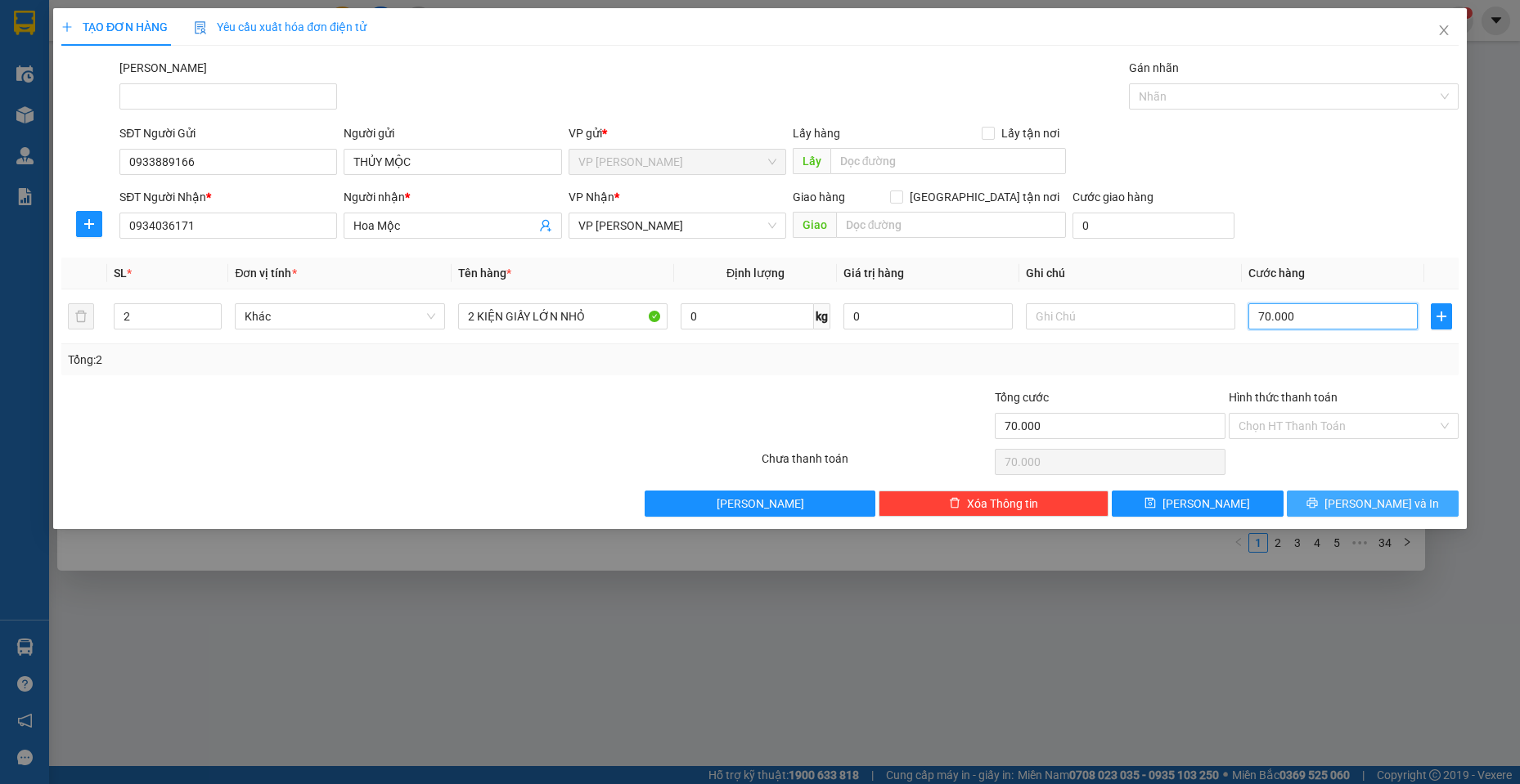
type input "70.000"
click at [1334, 494] on button "[PERSON_NAME] và In" at bounding box center [1373, 503] width 172 height 26
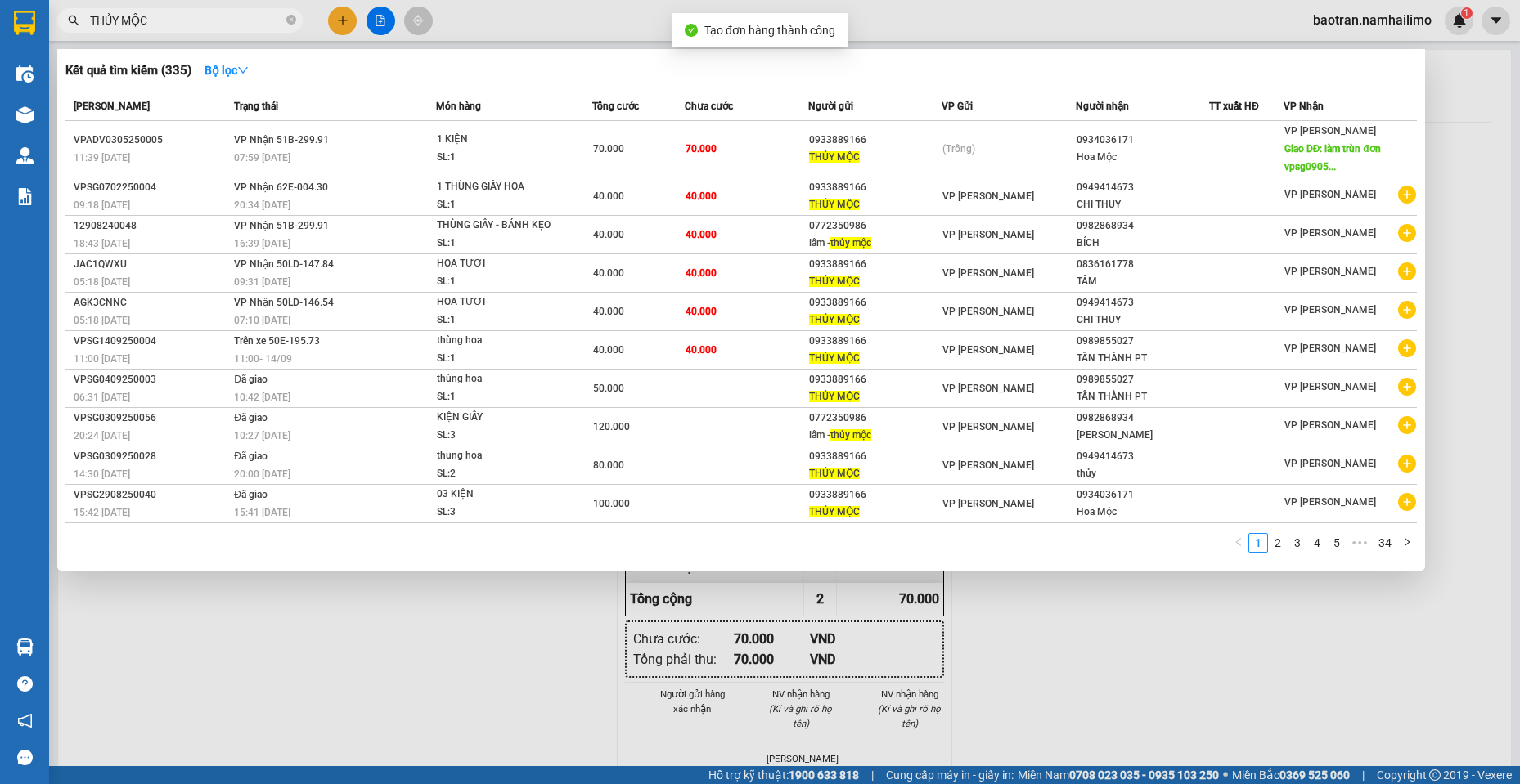
drag, startPoint x: 958, startPoint y: 644, endPoint x: 941, endPoint y: 590, distance: 56.6
click at [945, 614] on div at bounding box center [760, 392] width 1520 height 784
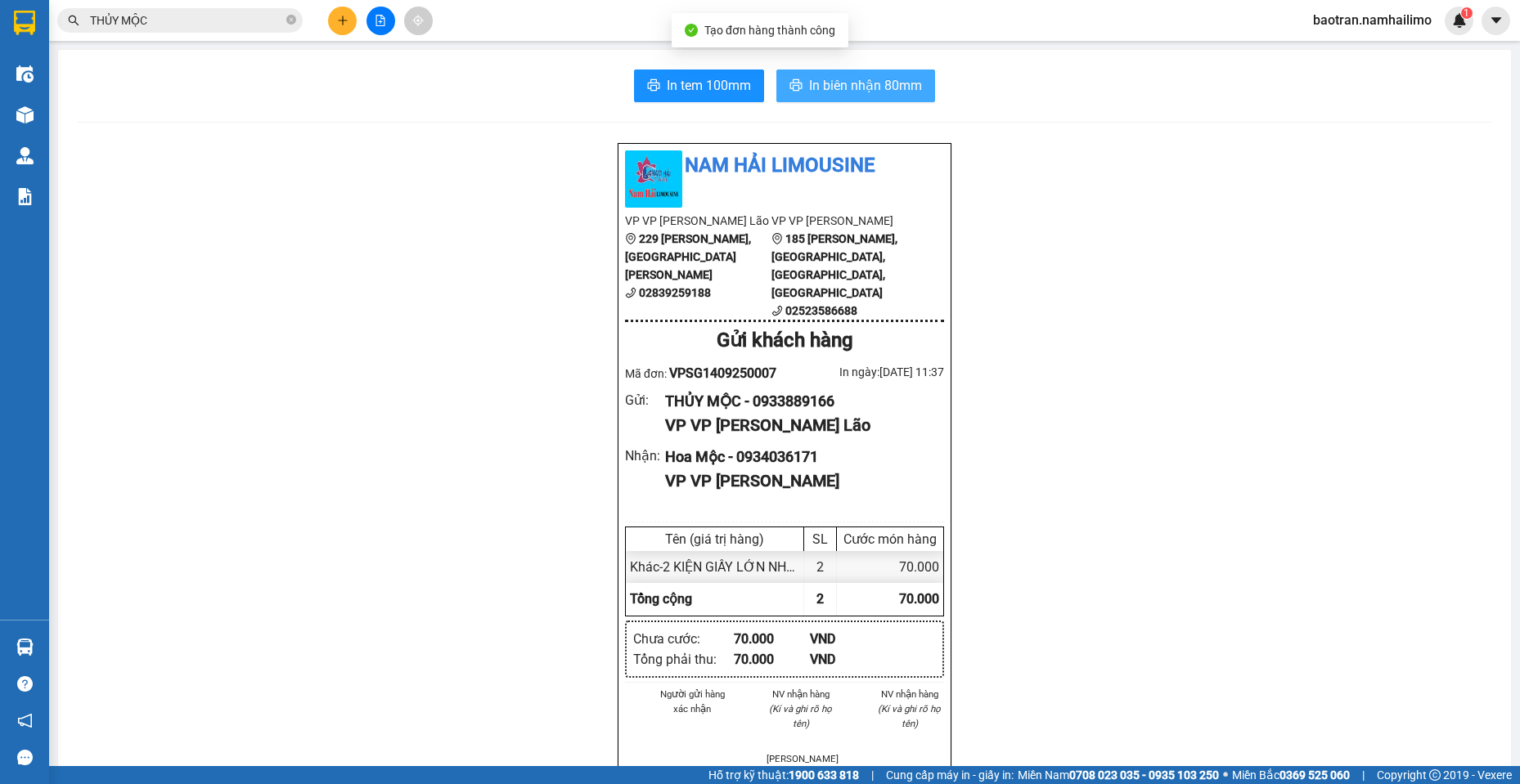
click at [891, 86] on span "In biên nhận 80mm" at bounding box center [865, 86] width 112 height 21
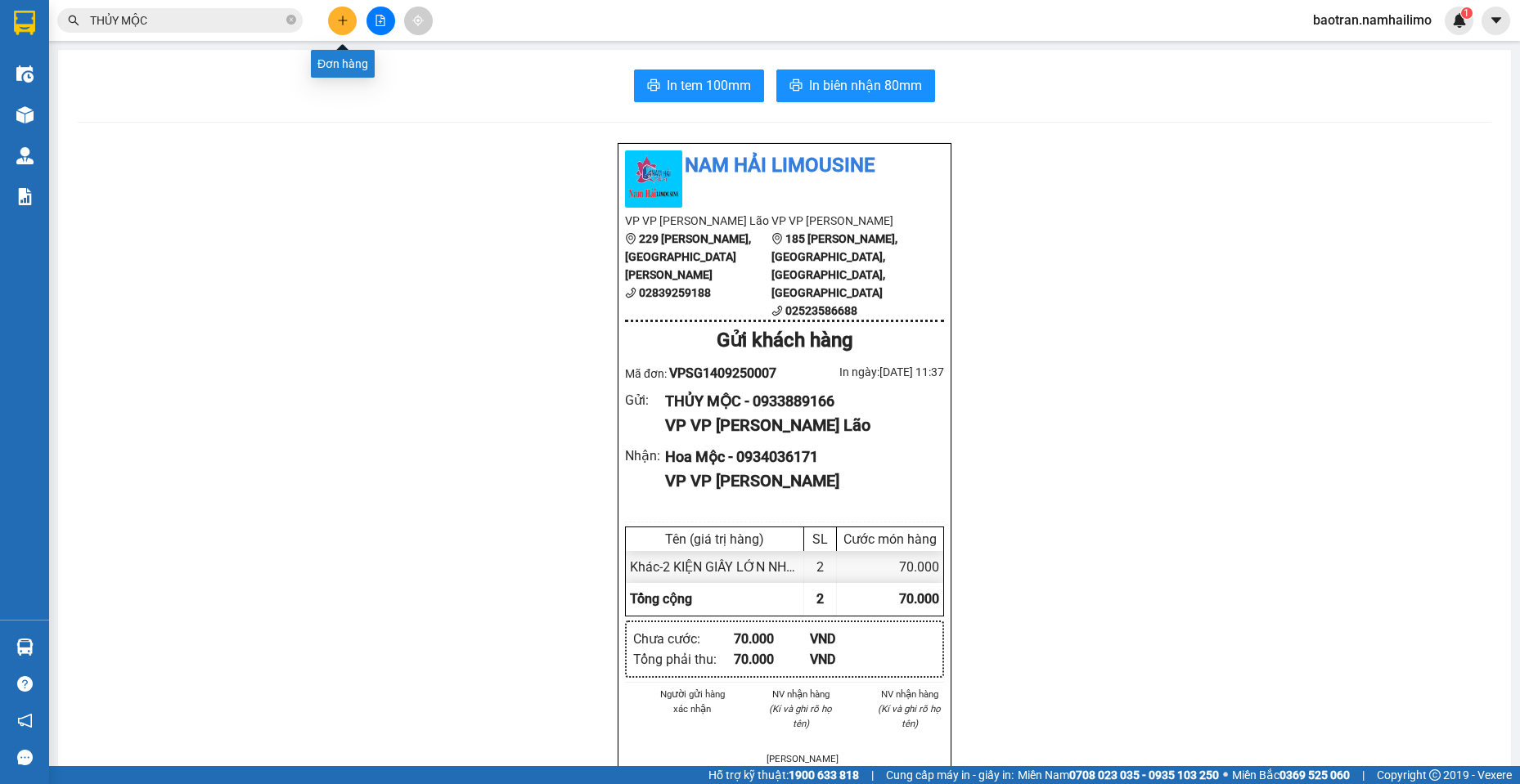
click at [349, 16] on button at bounding box center [342, 21] width 29 height 29
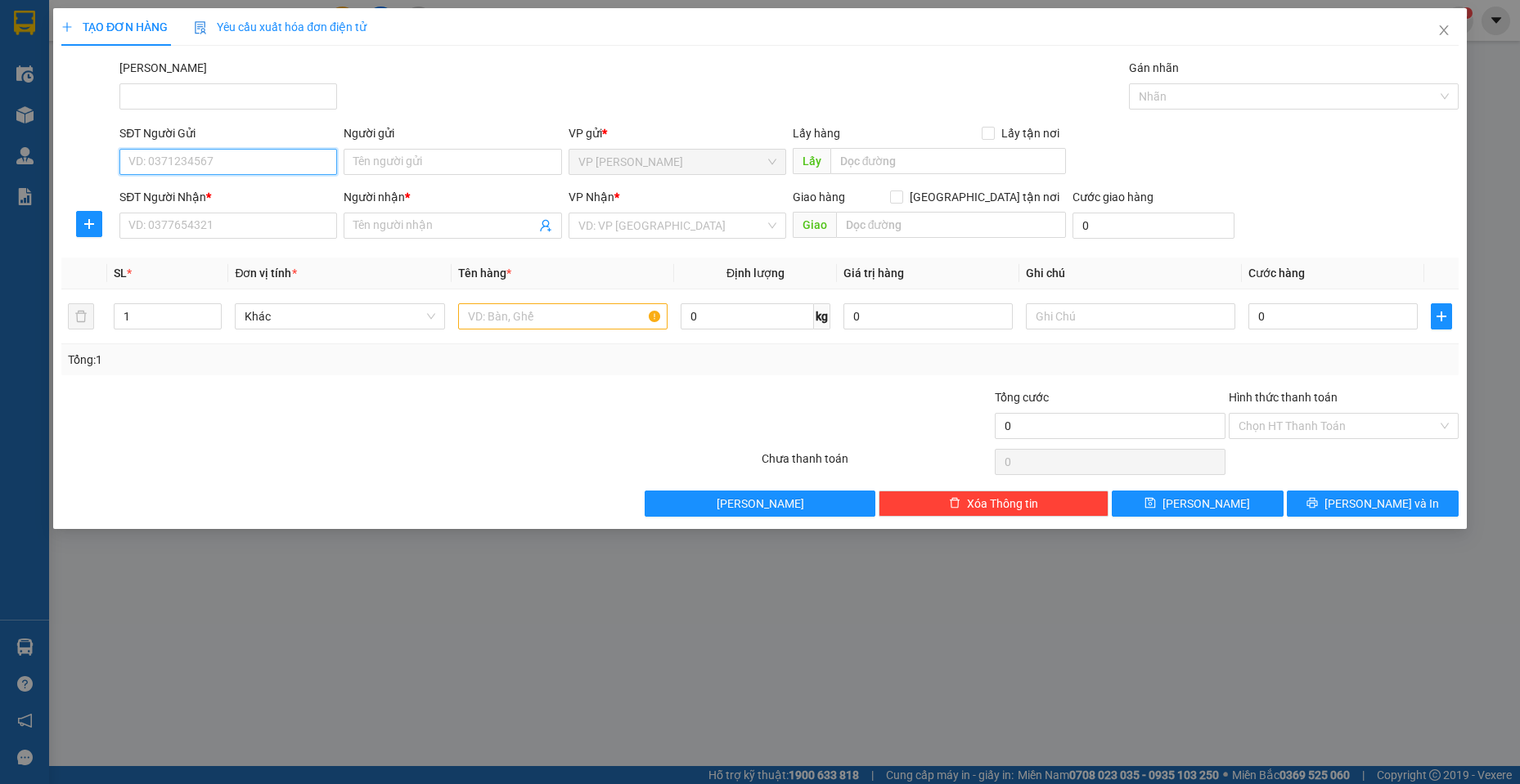
click at [307, 153] on input "SĐT Người Gửi" at bounding box center [228, 162] width 218 height 26
click at [255, 189] on div "0346441443 - Cơm Lam" at bounding box center [228, 195] width 198 height 18
type input "0346441443"
type input "Cơm Lam"
type input "0386522245"
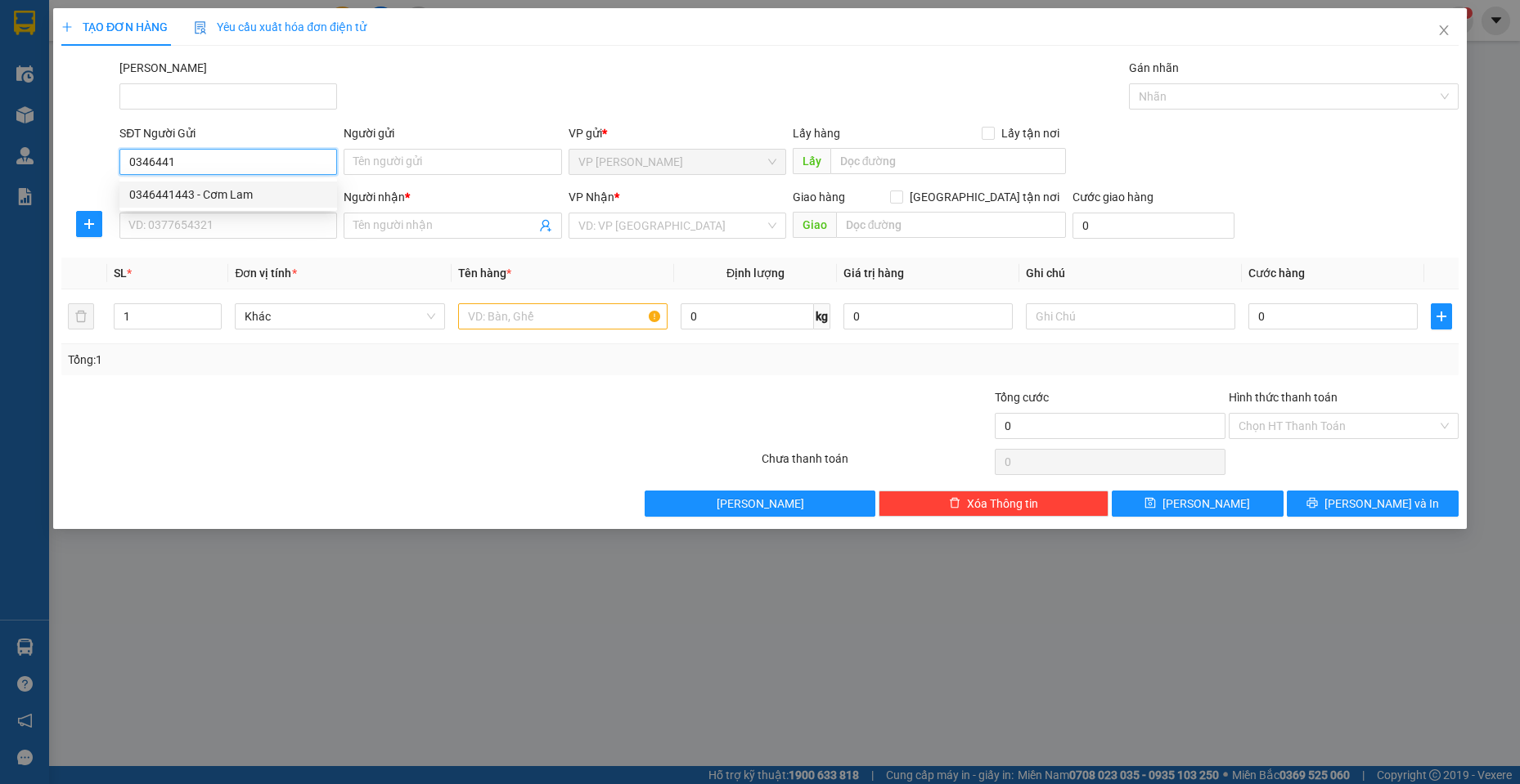
type input "NHÂN"
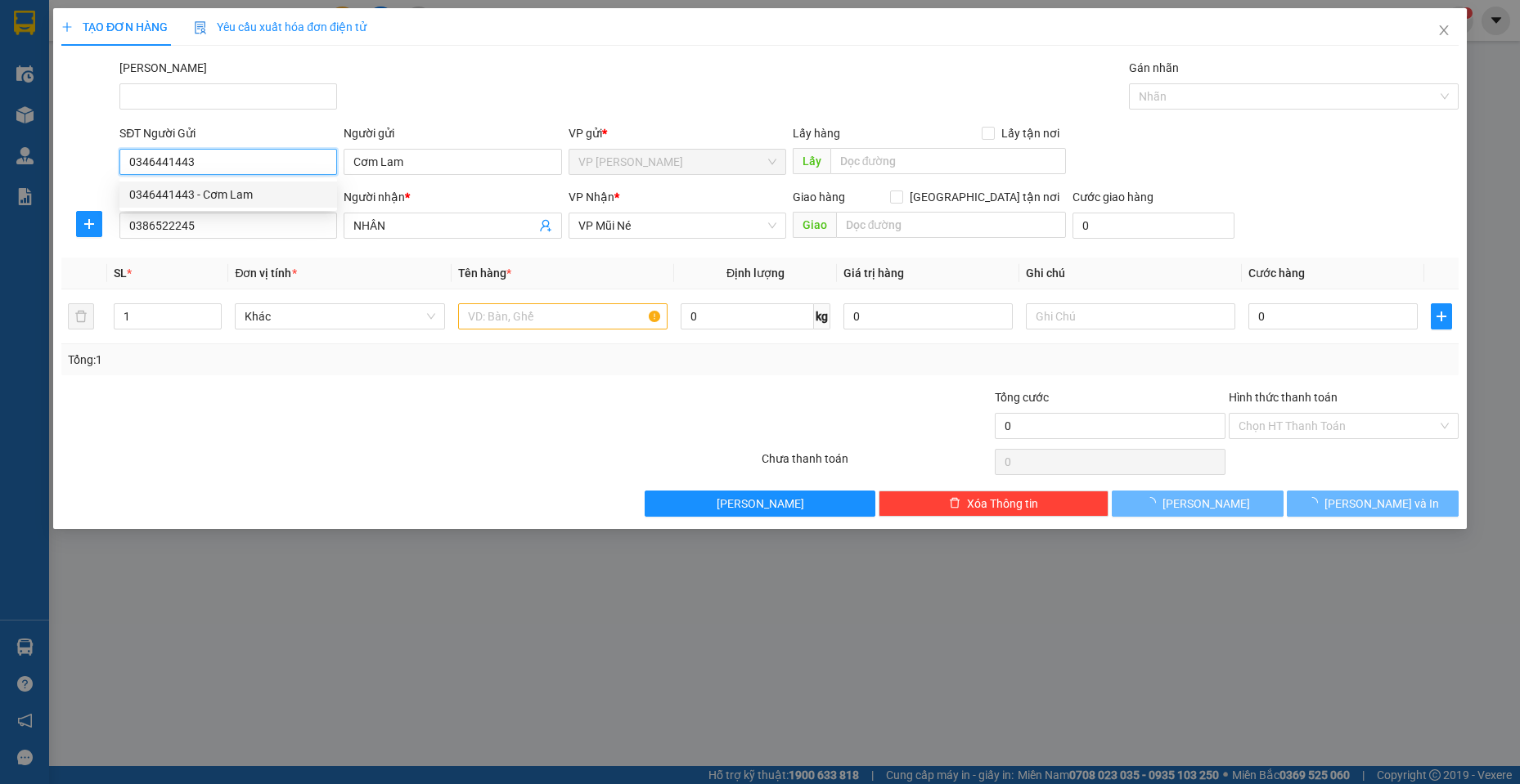
type input "60.000"
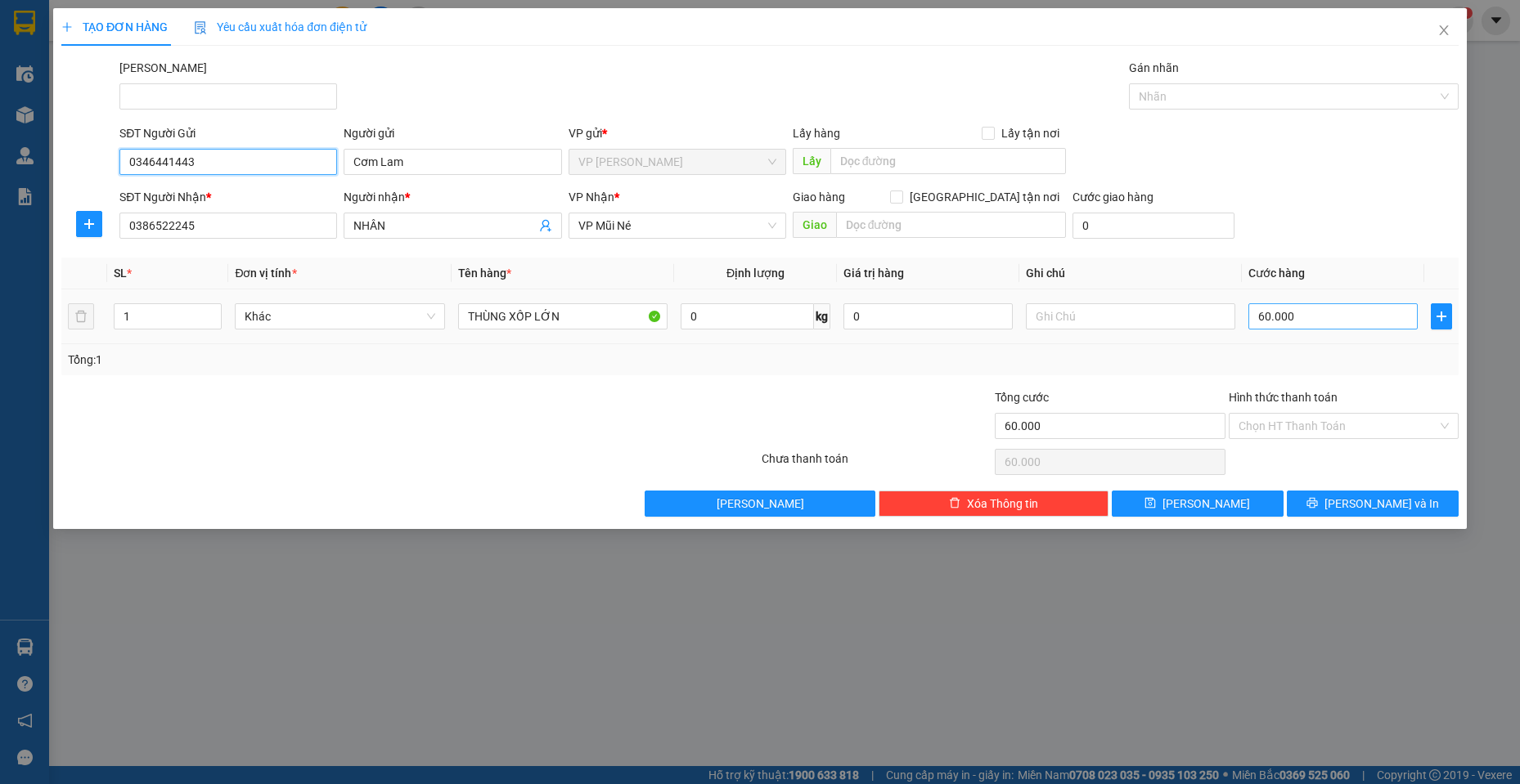
type input "0346441443"
click at [1367, 319] on input "60.000" at bounding box center [1333, 316] width 169 height 26
click at [116, 430] on div at bounding box center [293, 417] width 467 height 58
click at [653, 235] on span "VP Mũi Né" at bounding box center [677, 226] width 198 height 25
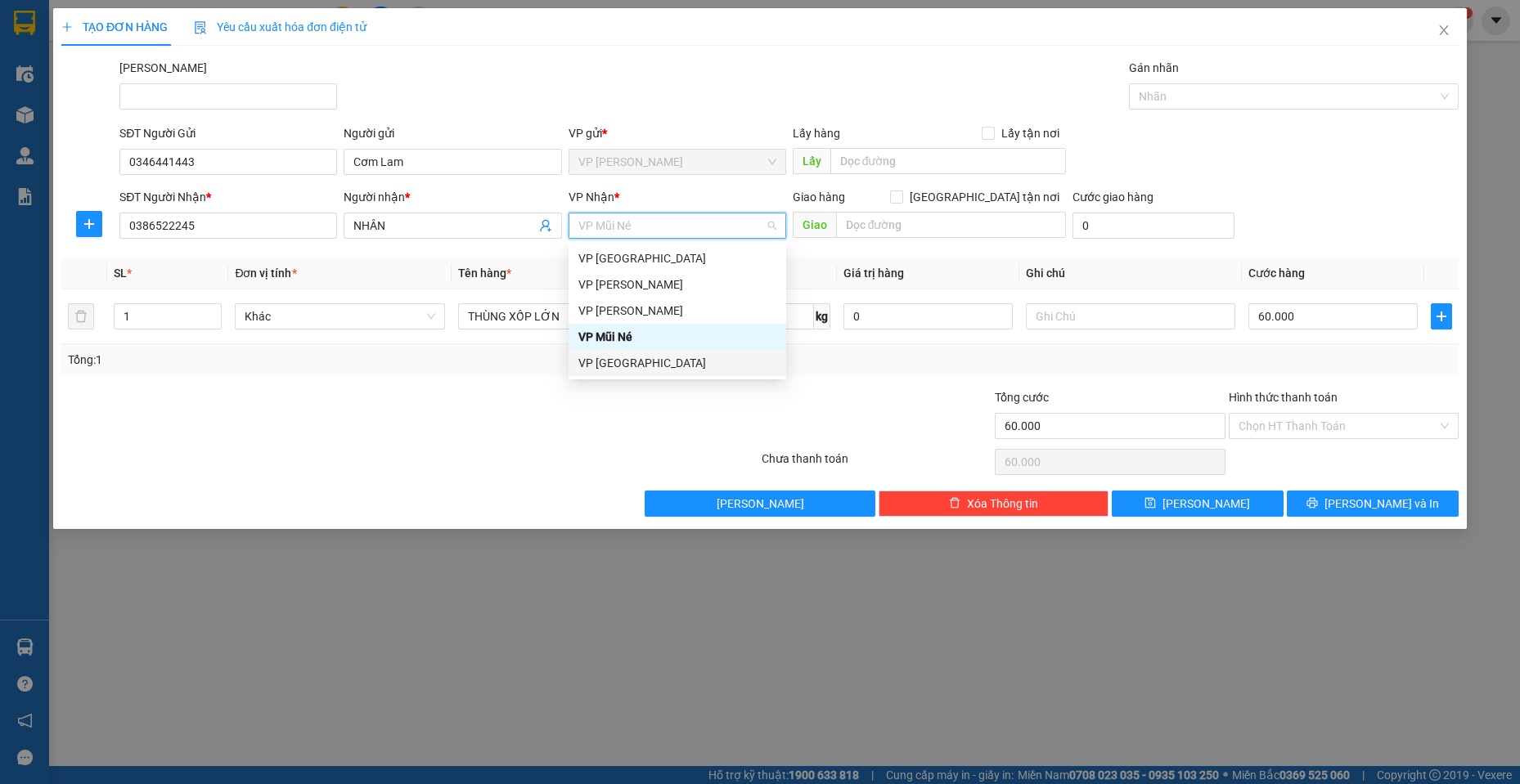
drag, startPoint x: 655, startPoint y: 363, endPoint x: 640, endPoint y: 360, distance: 15.3
click at [650, 363] on div "VP [GEOGRAPHIC_DATA]" at bounding box center [677, 363] width 198 height 18
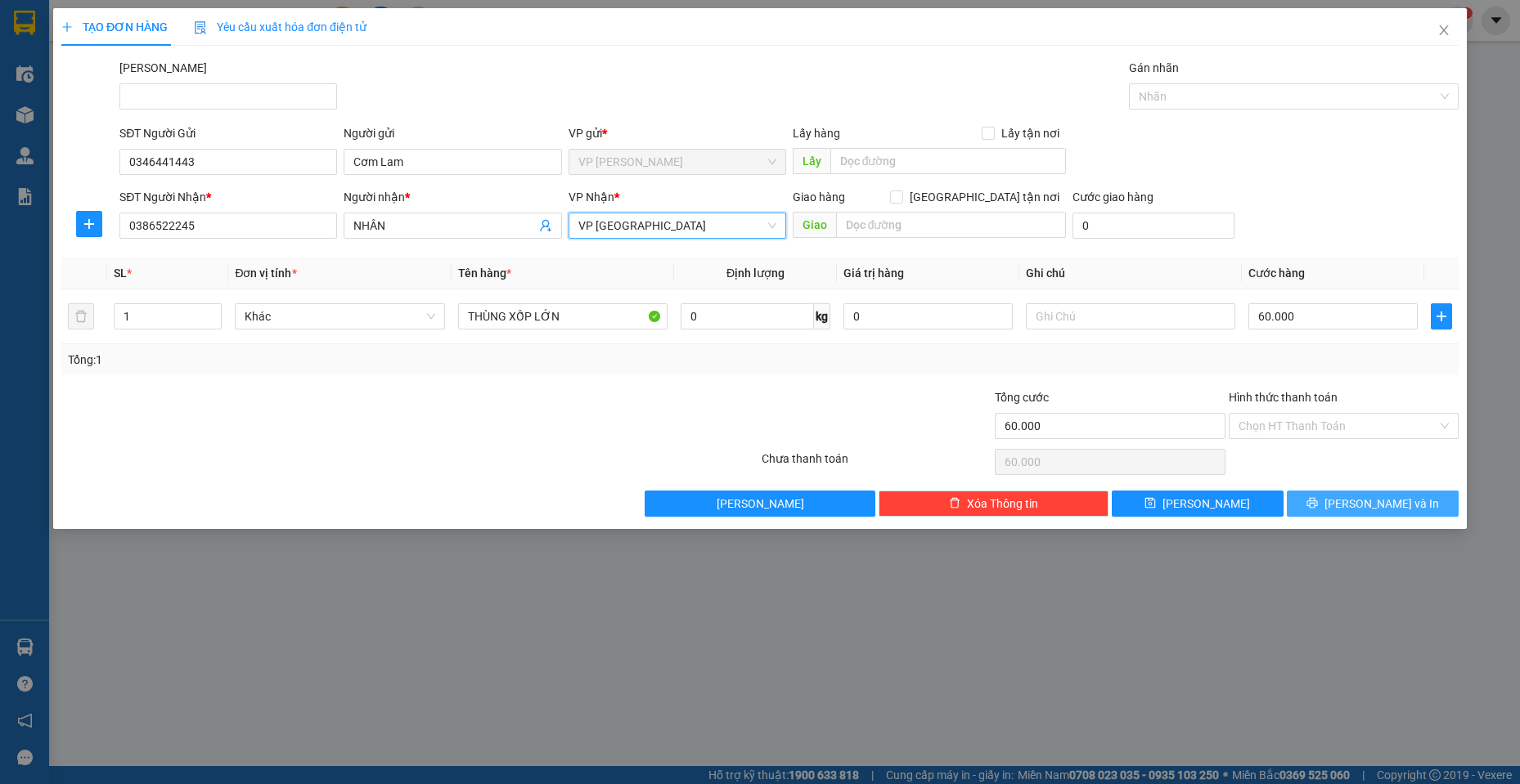
click at [1358, 514] on button "[PERSON_NAME] và In" at bounding box center [1373, 503] width 172 height 26
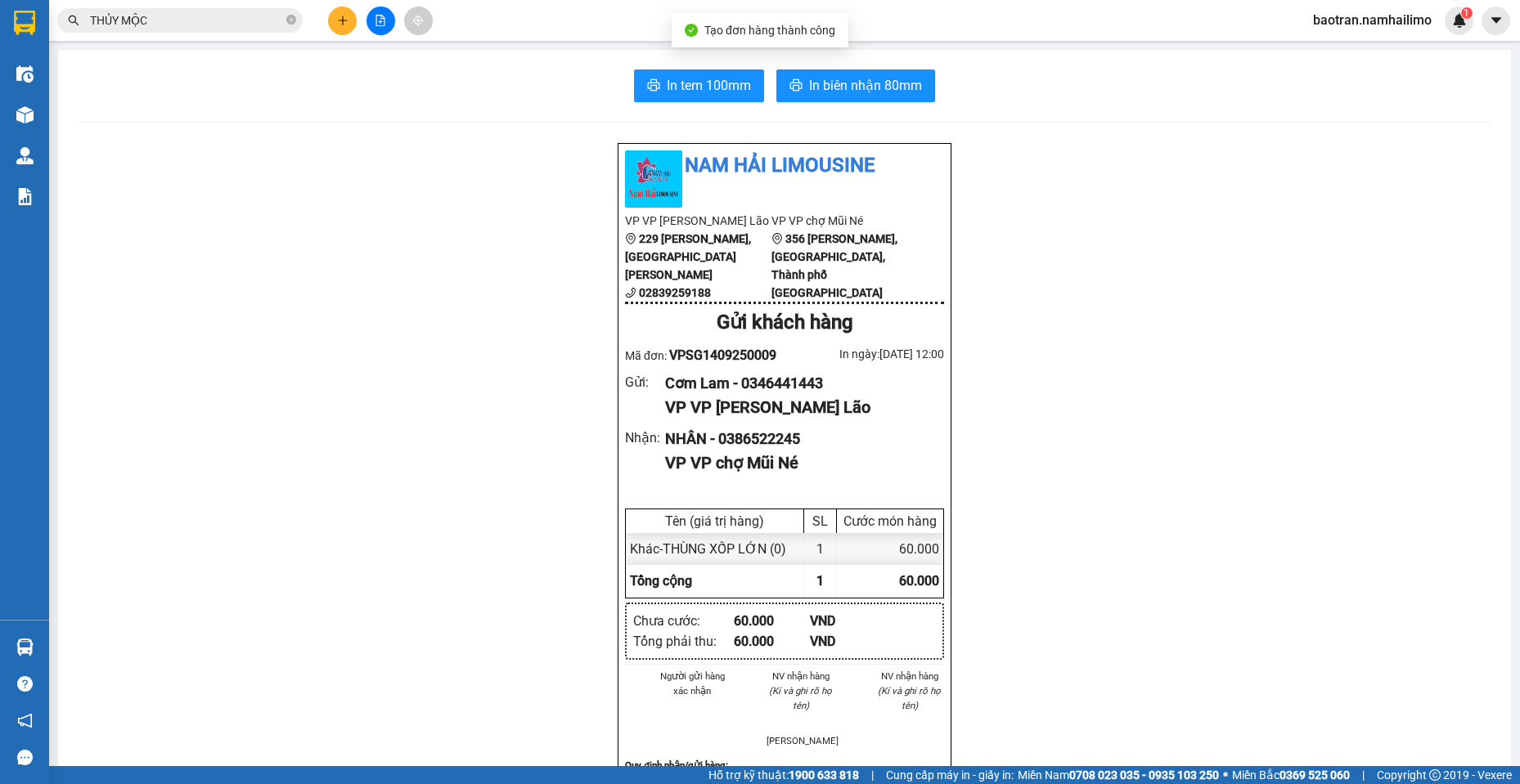
drag, startPoint x: 944, startPoint y: 655, endPoint x: 828, endPoint y: 139, distance: 528.9
click at [900, 574] on div "Nam Hải Limousine VP VP [PERSON_NAME] Lão [STREET_ADDRESS][PERSON_NAME][PERSON_…" at bounding box center [784, 584] width 333 height 882
drag, startPoint x: 853, startPoint y: 53, endPoint x: 862, endPoint y: 85, distance: 33.2
click at [853, 60] on div "In tem 100mm In biên nhận 80mm Nam Hải [GEOGRAPHIC_DATA] VP VP [PERSON_NAME] Lã…" at bounding box center [784, 751] width 1453 height 1404
click at [862, 84] on span "In biên nhận 80mm" at bounding box center [865, 86] width 112 height 21
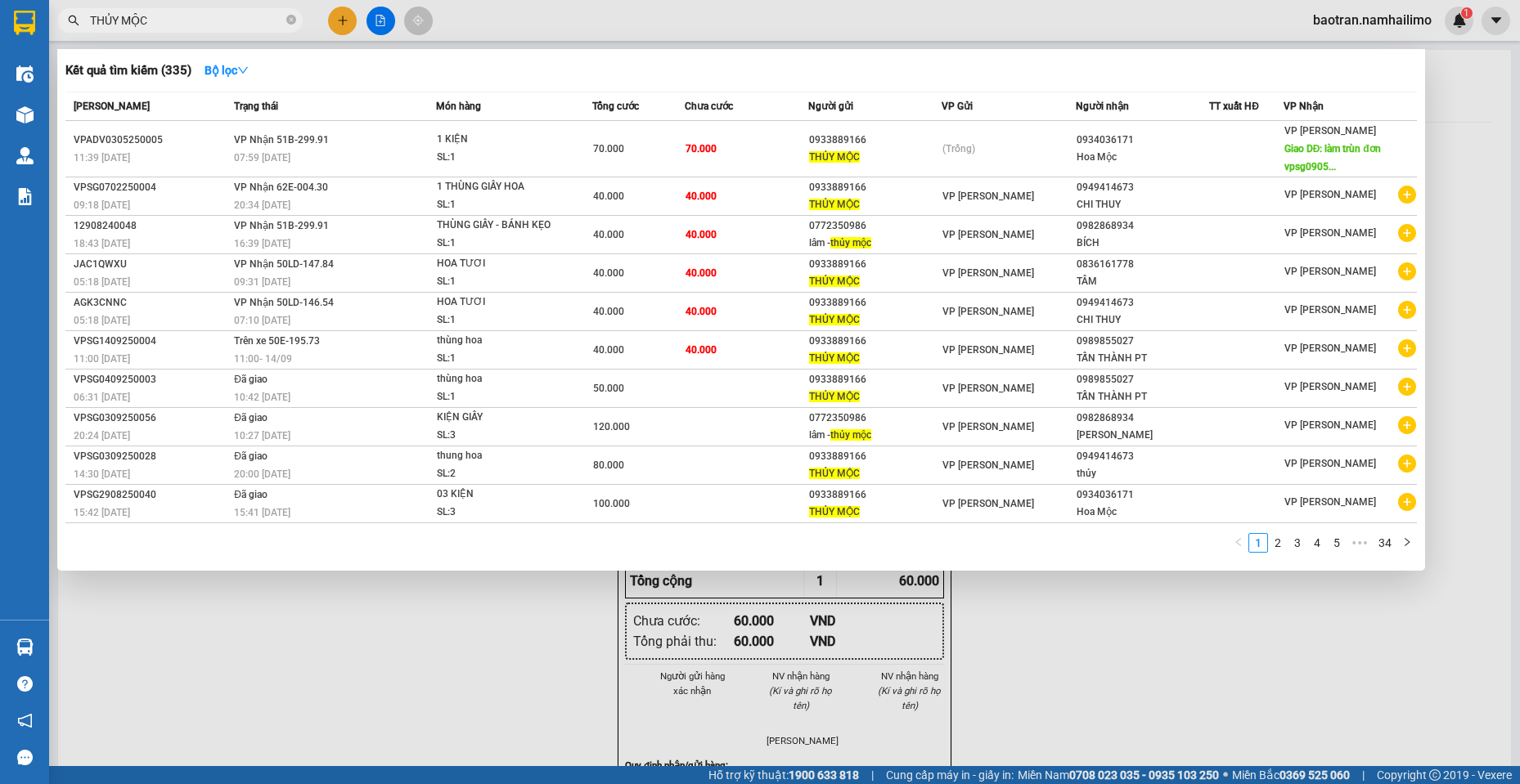
click at [178, 20] on input "THỦY MỘC" at bounding box center [186, 21] width 193 height 18
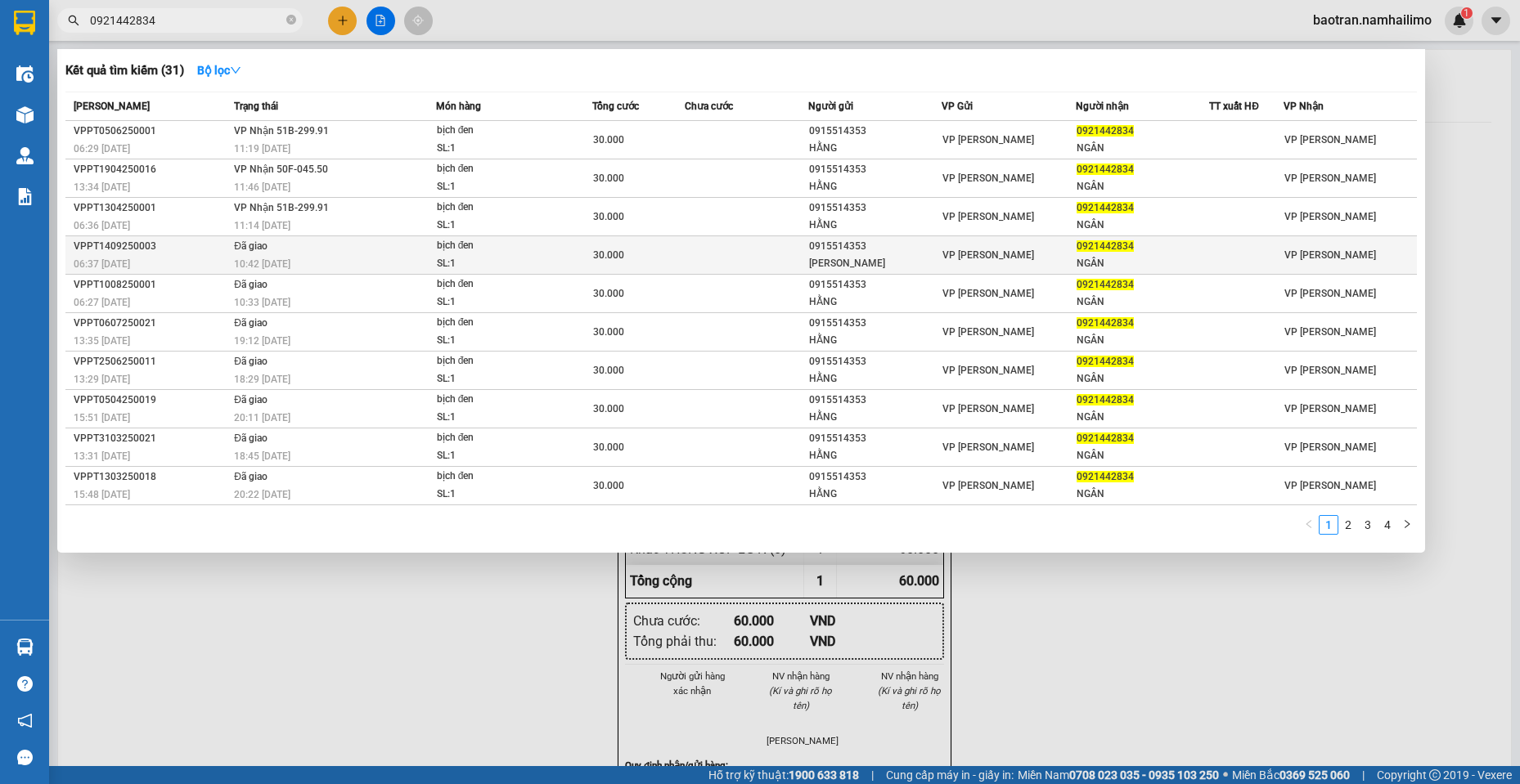
type input "0921442834"
click at [814, 242] on div "0915514353" at bounding box center [875, 246] width 131 height 17
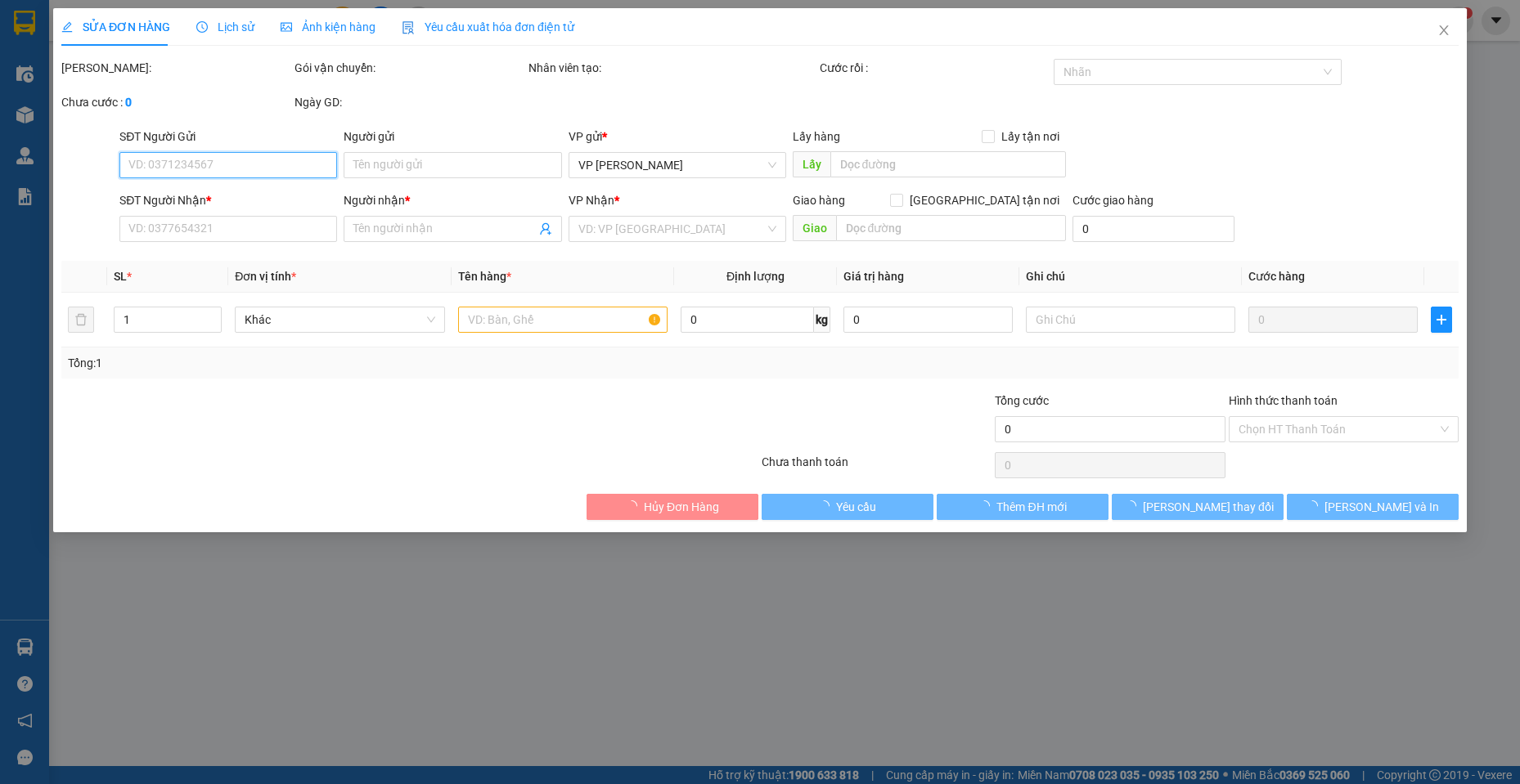
type input "0915514353"
type input "[PERSON_NAME]"
type input "0921442834"
type input "NGÂN"
type input "30.000"
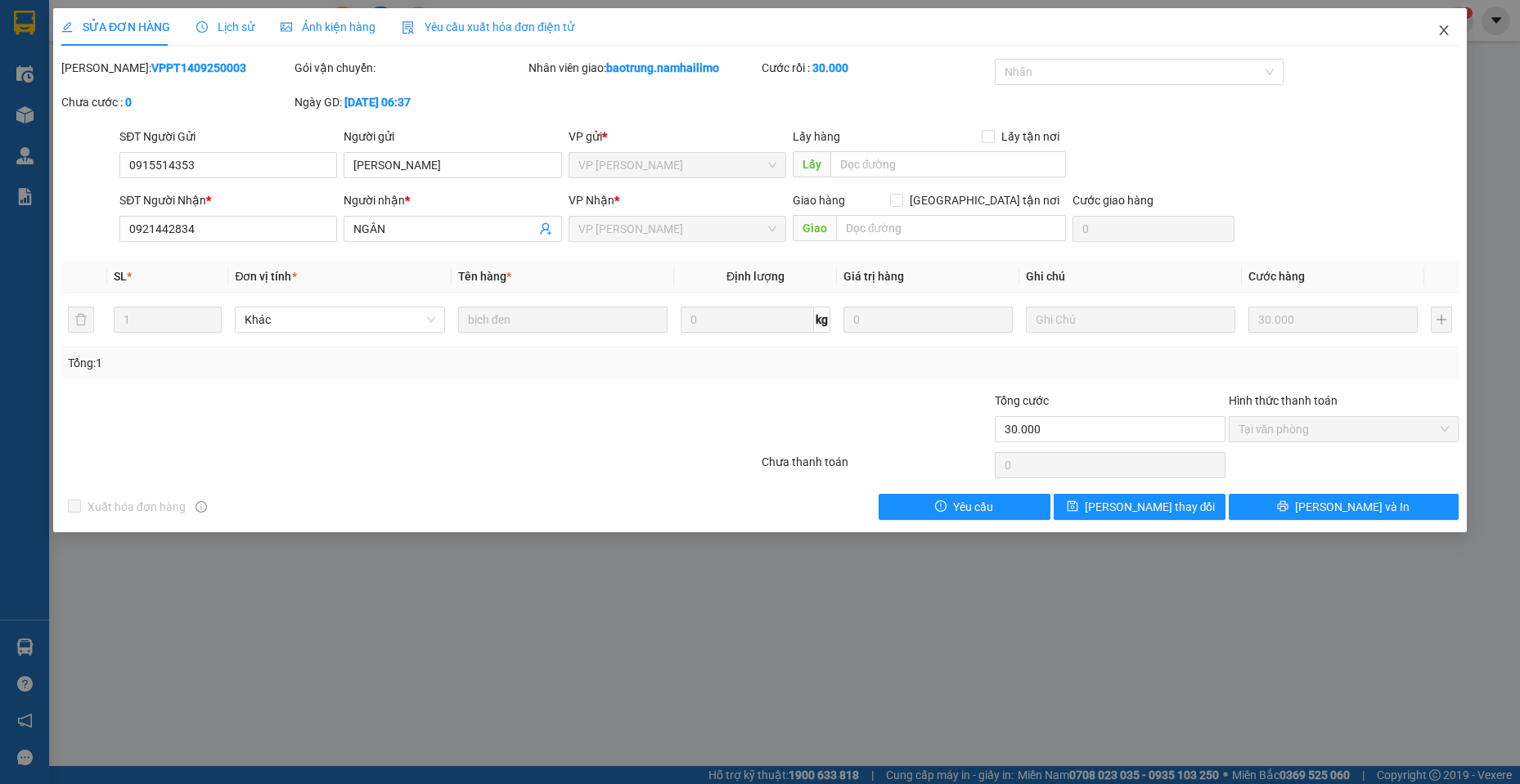
click at [1448, 29] on icon "close" at bounding box center [1443, 30] width 13 height 13
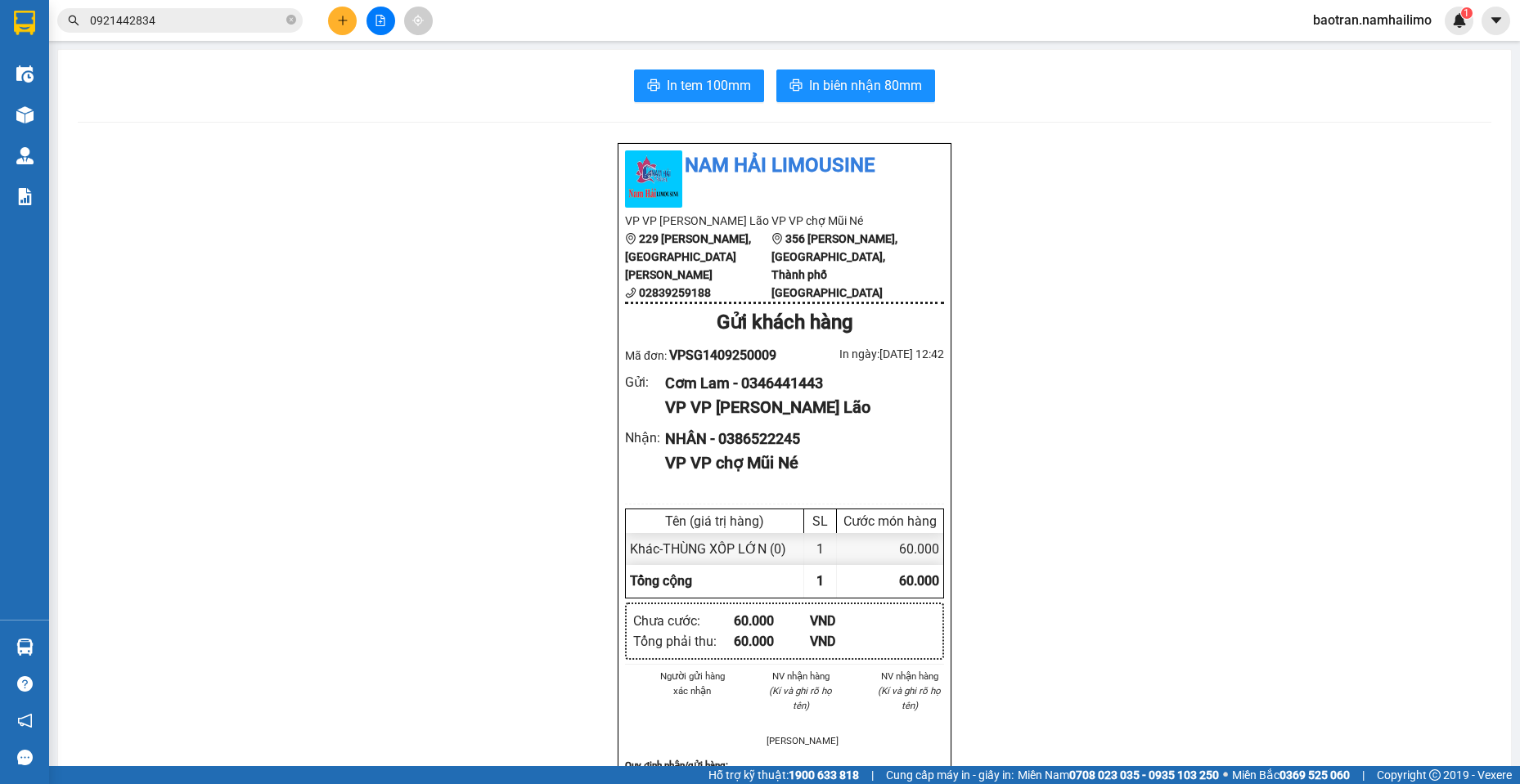
click at [291, 23] on icon "close-circle" at bounding box center [292, 20] width 10 height 10
click at [260, 16] on input "text" at bounding box center [186, 21] width 193 height 18
click at [329, 15] on div at bounding box center [380, 21] width 122 height 29
click at [333, 20] on button at bounding box center [342, 21] width 29 height 29
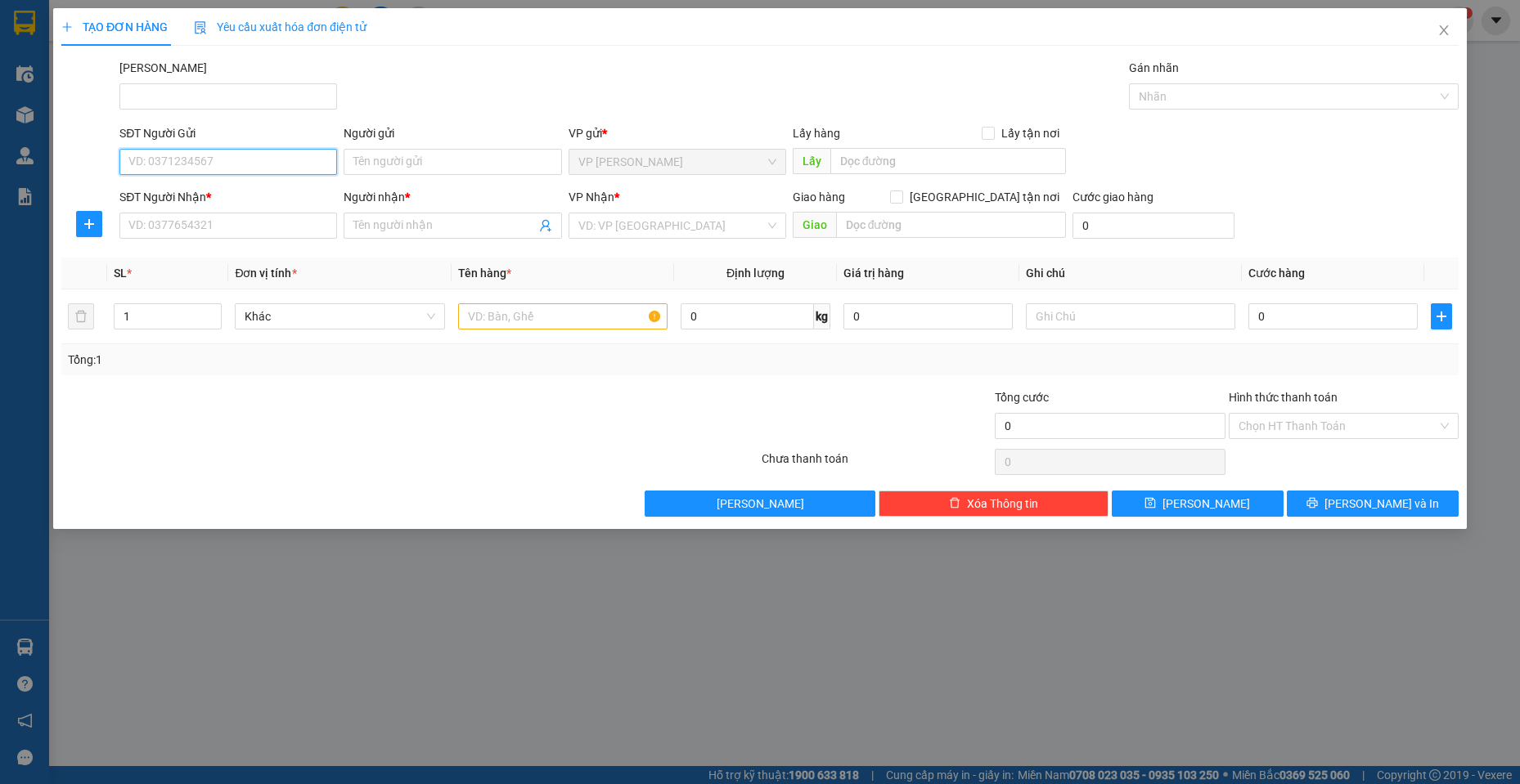
drag, startPoint x: 199, startPoint y: 167, endPoint x: 197, endPoint y: 149, distance: 18.1
click at [197, 166] on input "SĐT Người Gửi" at bounding box center [228, 162] width 218 height 26
click at [278, 190] on div "0919553991 - PHỤNG" at bounding box center [228, 195] width 198 height 18
type input "0919553991"
type input "PHỤNG"
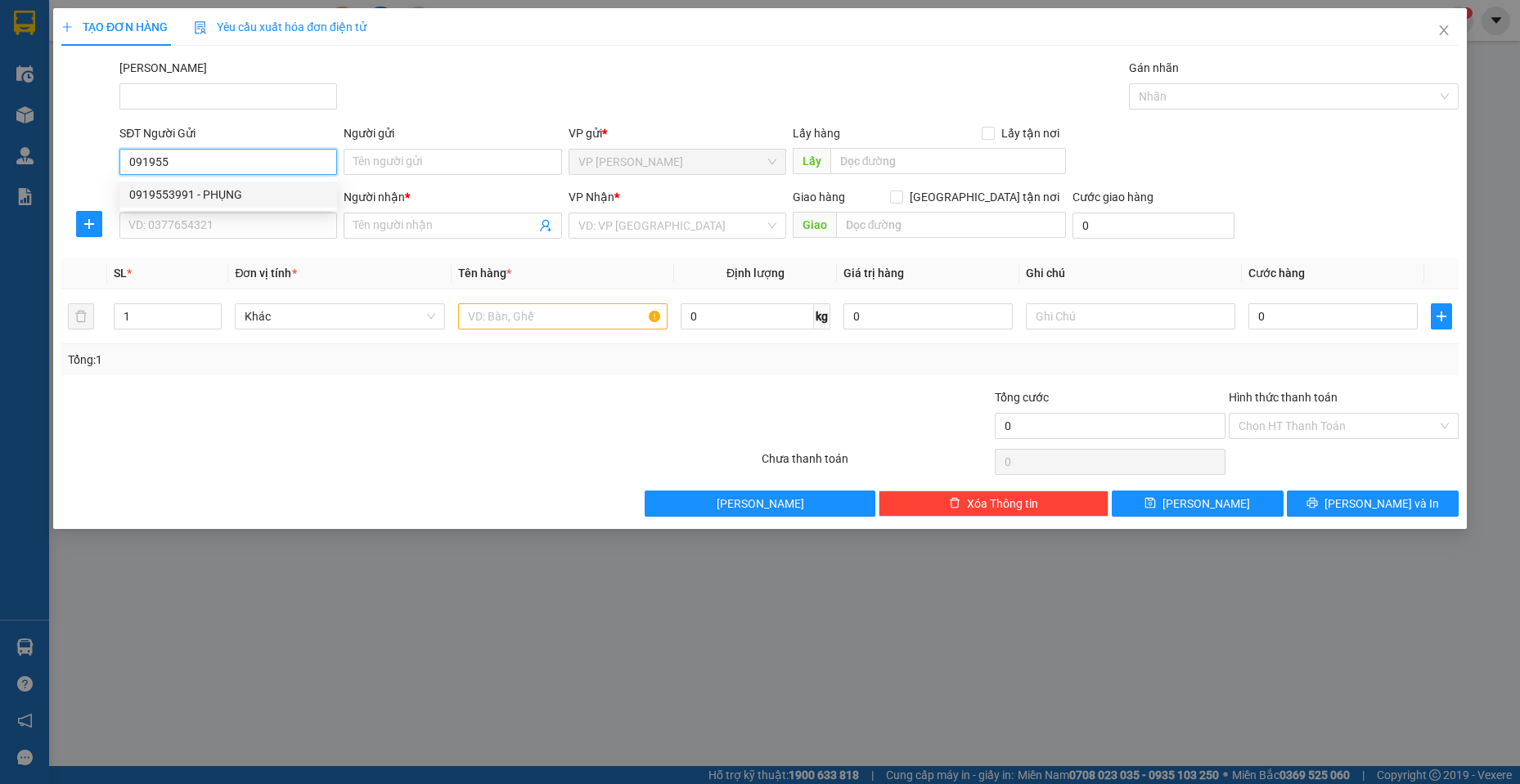
type input "0972565393"
type input "TUYỀN"
checkbox input "true"
type input "22 [PERSON_NAME]"
type input "10.000"
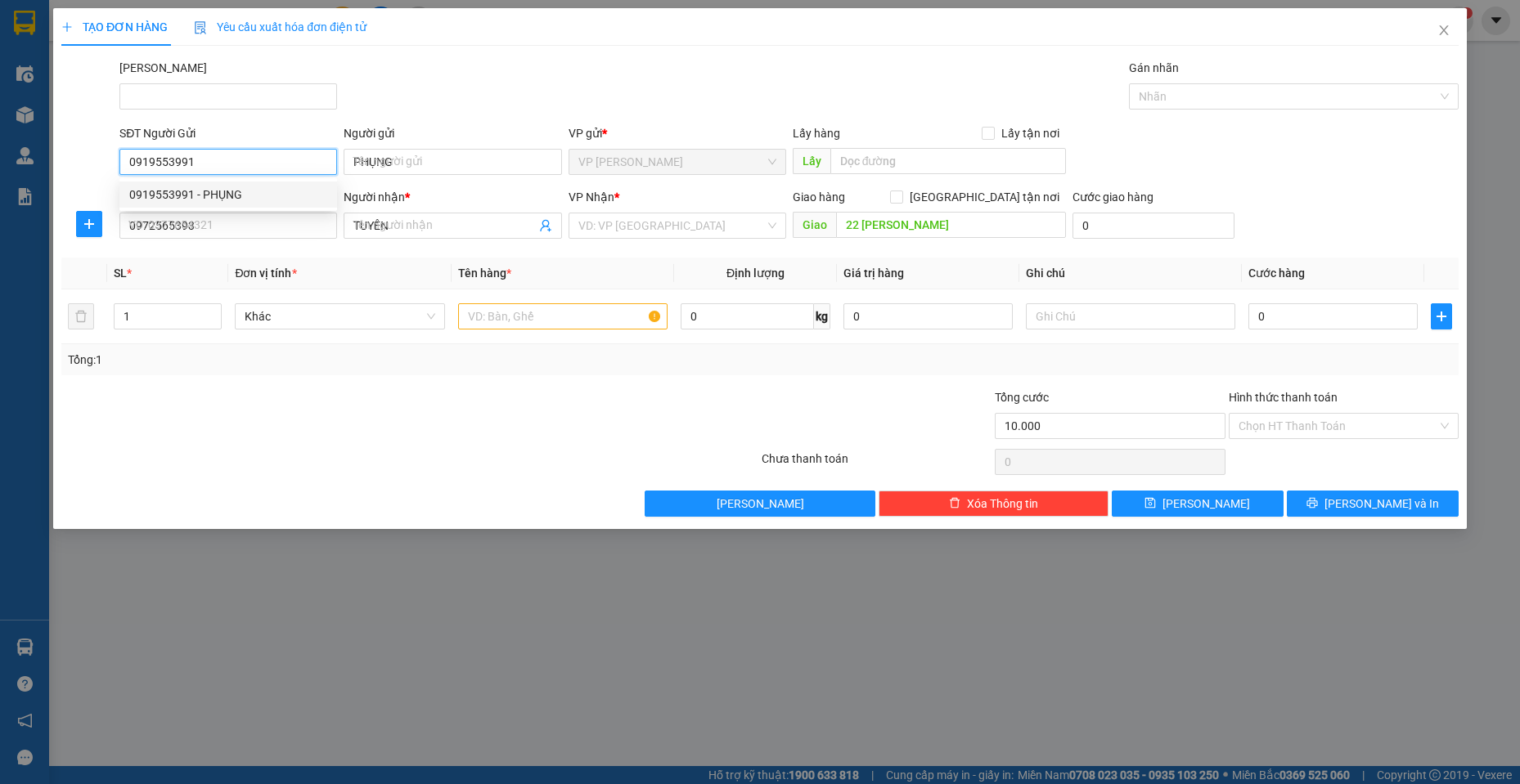
type input "10.000"
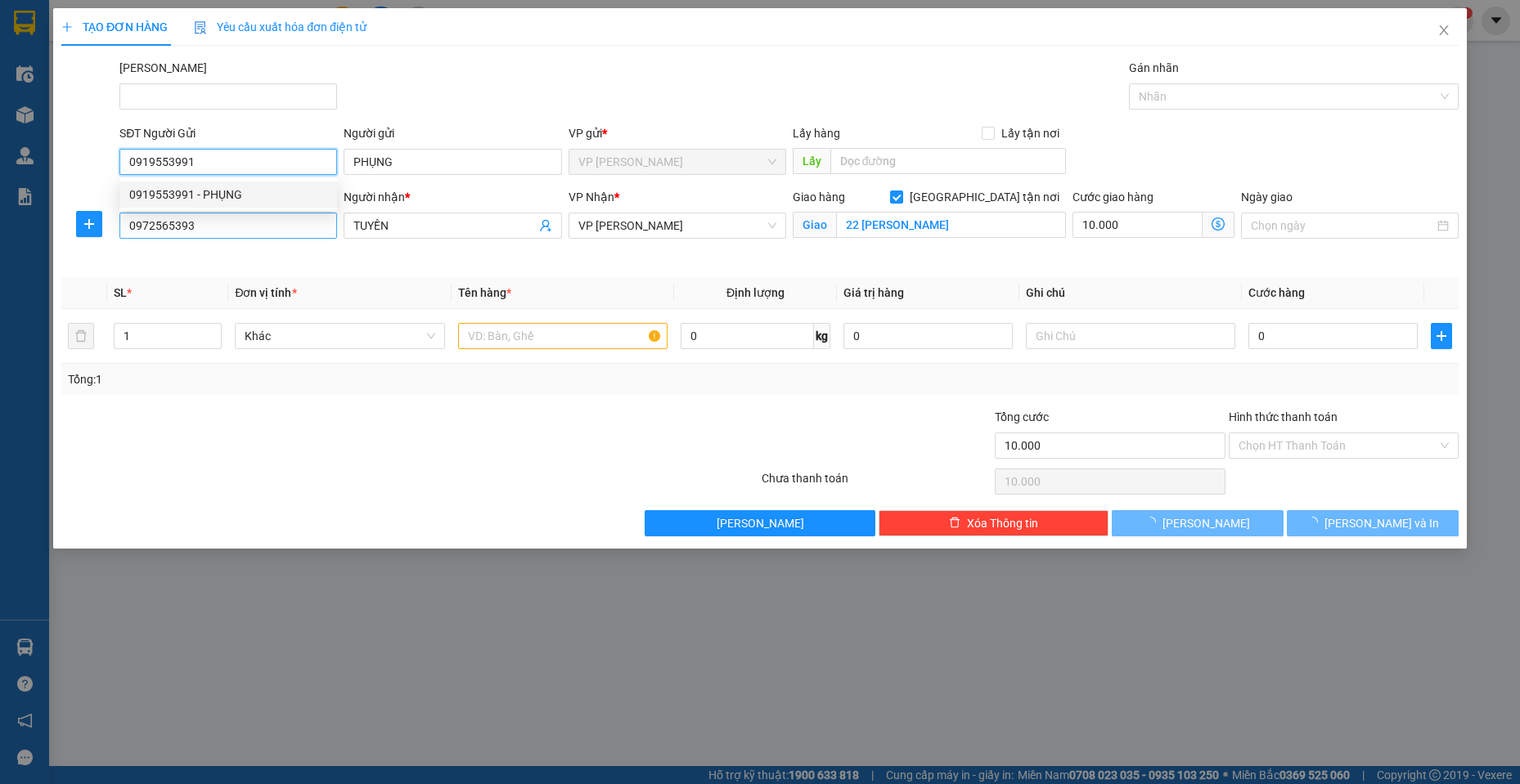
type input "110.000"
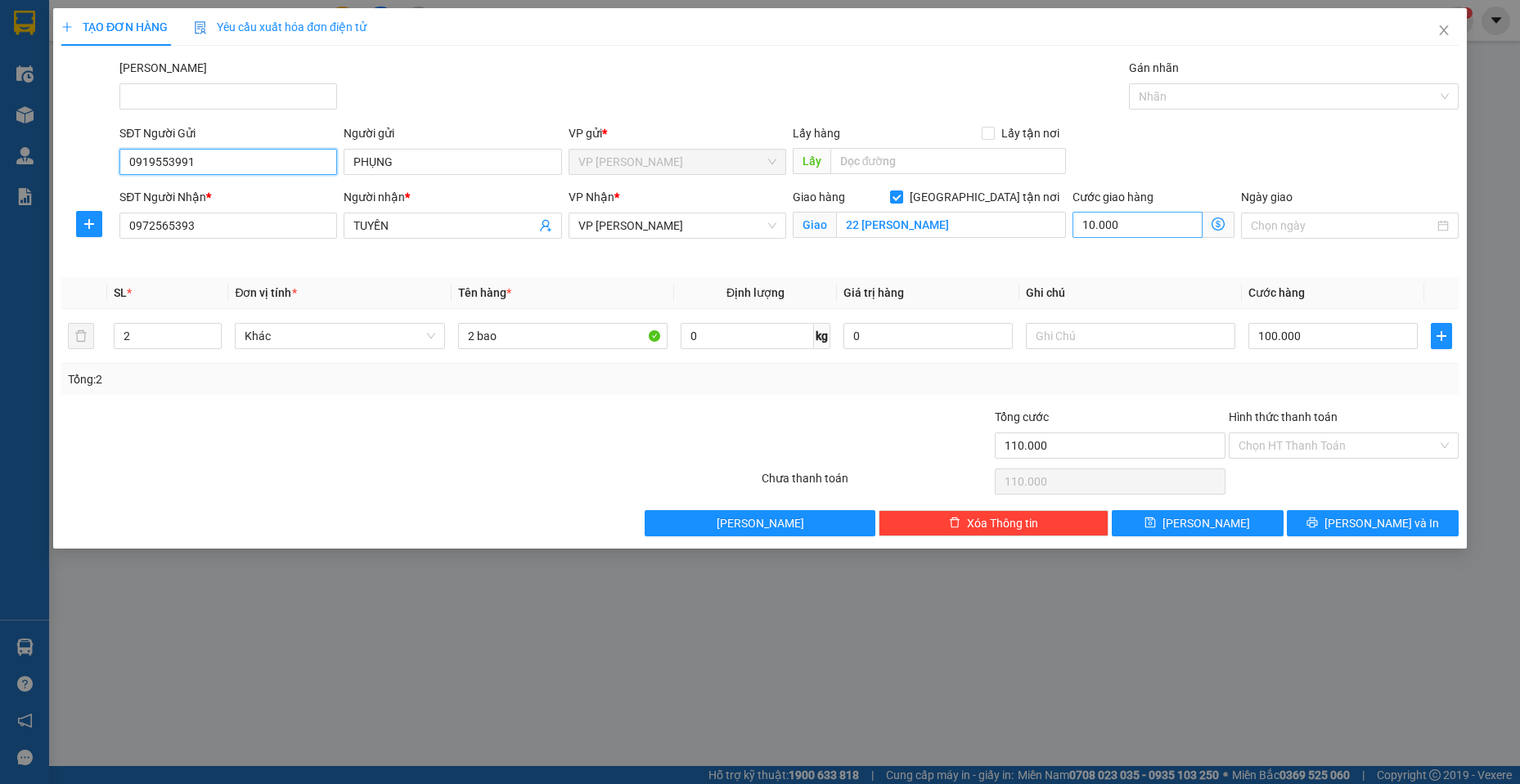
type input "0919553991"
drag, startPoint x: 1154, startPoint y: 229, endPoint x: 1156, endPoint y: 217, distance: 12.2
click at [1154, 228] on input "10.000" at bounding box center [1138, 225] width 130 height 26
type input "100.000"
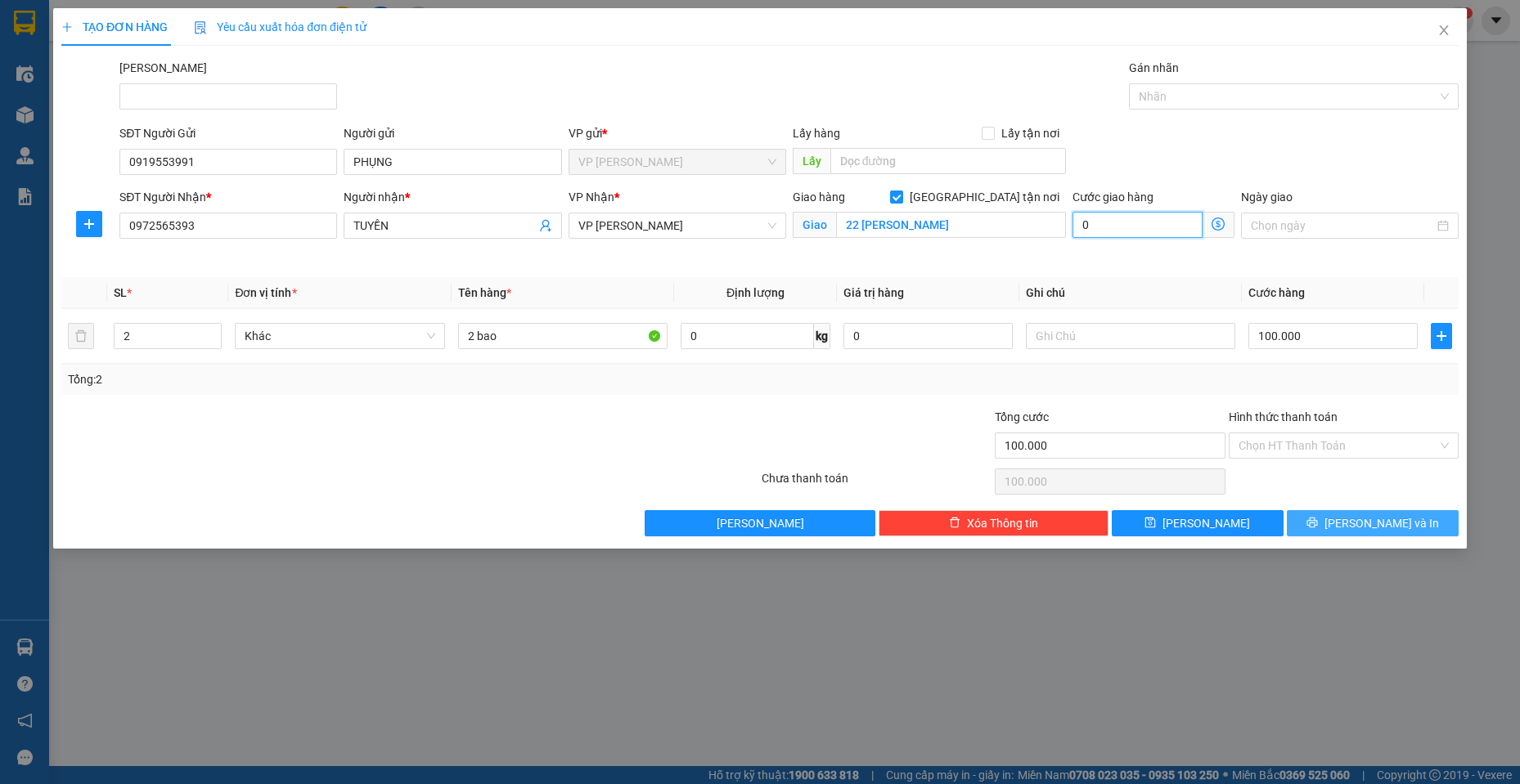
type input "0"
click at [1418, 521] on button "[PERSON_NAME] và In" at bounding box center [1373, 523] width 172 height 26
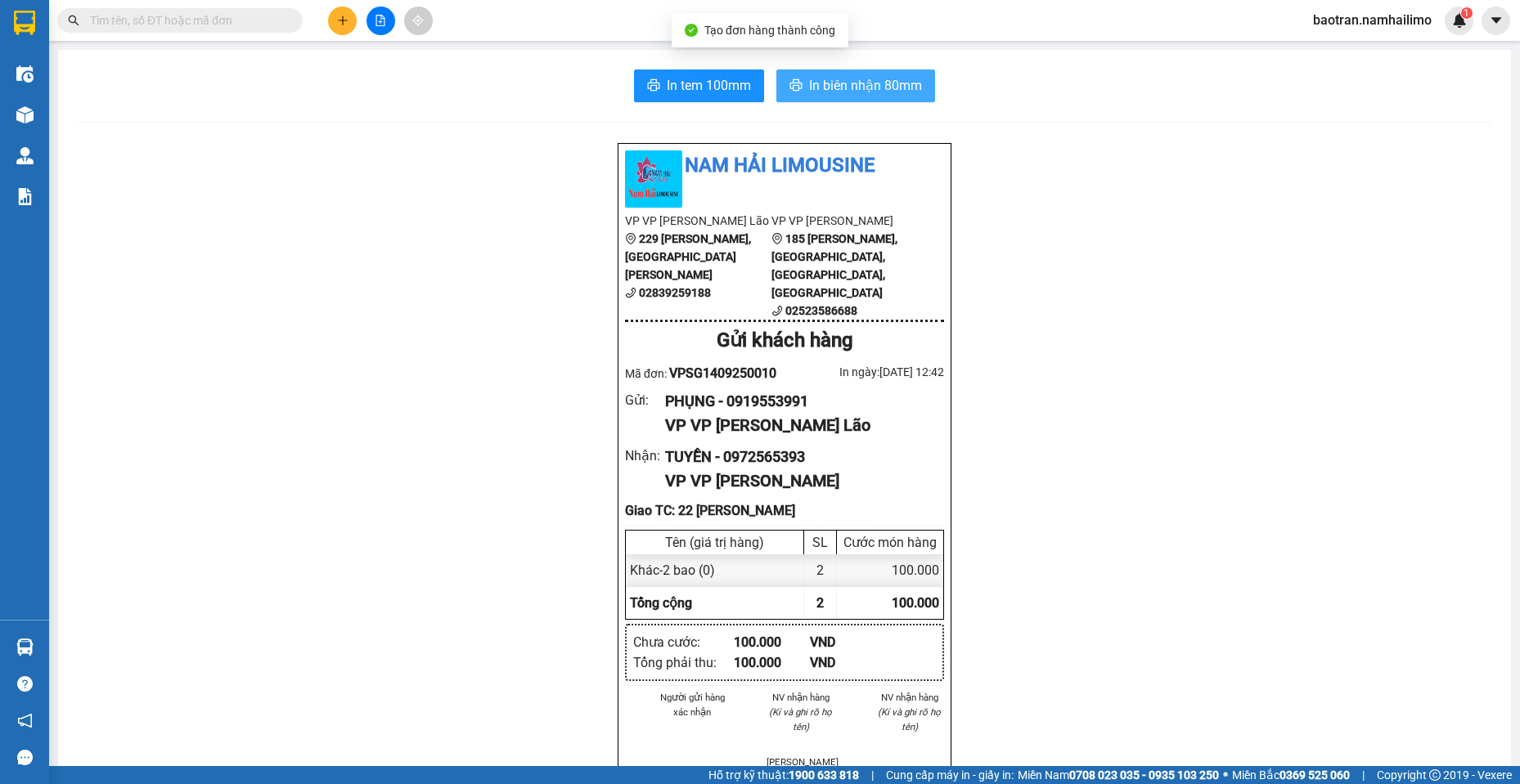
drag, startPoint x: 850, startPoint y: 73, endPoint x: 530, endPoint y: 7, distance: 326.7
click at [844, 70] on button "In biên nhận 80mm" at bounding box center [855, 86] width 158 height 33
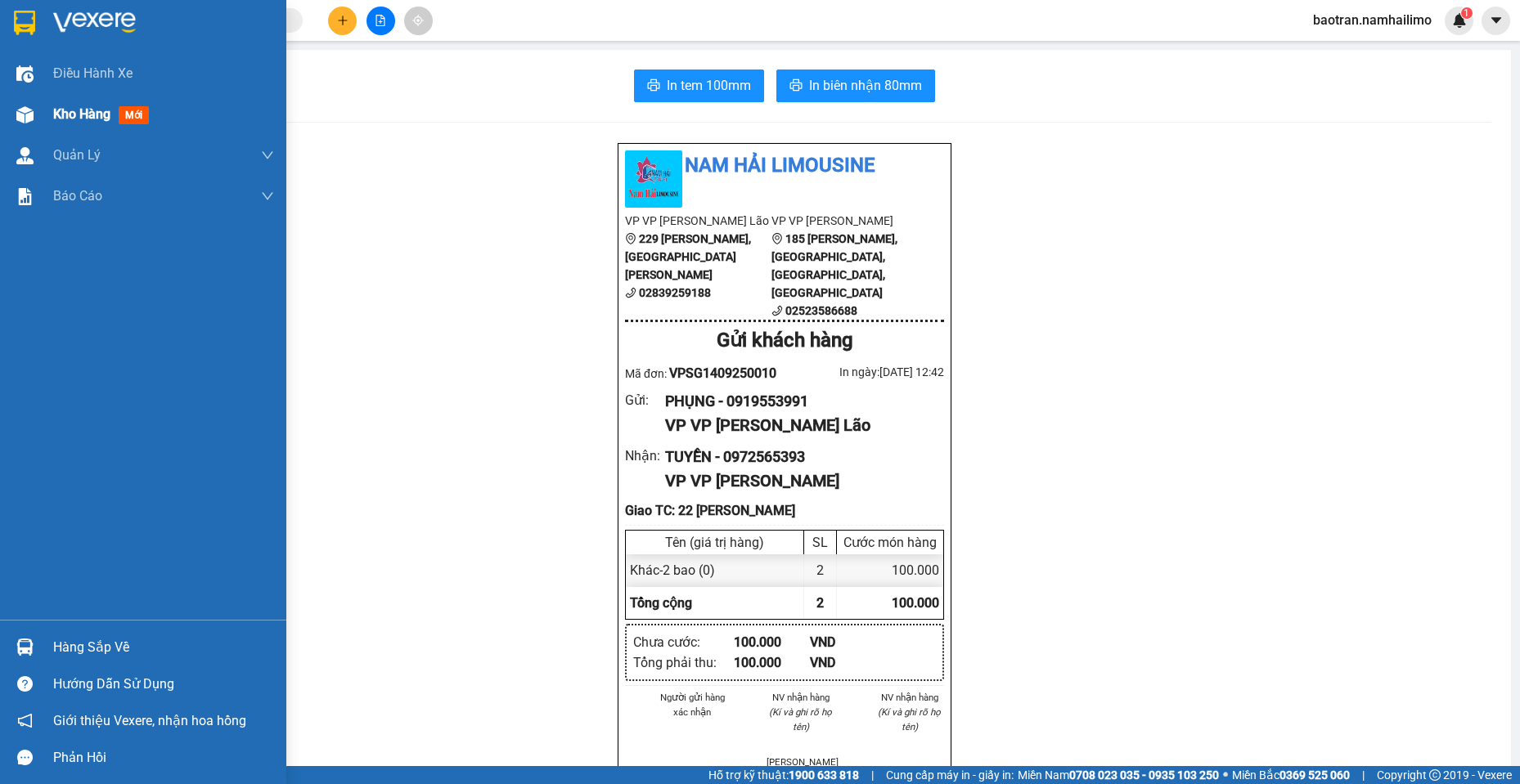
drag, startPoint x: 63, startPoint y: 120, endPoint x: 55, endPoint y: 117, distance: 8.5
click at [55, 117] on span "Kho hàng" at bounding box center [82, 114] width 58 height 16
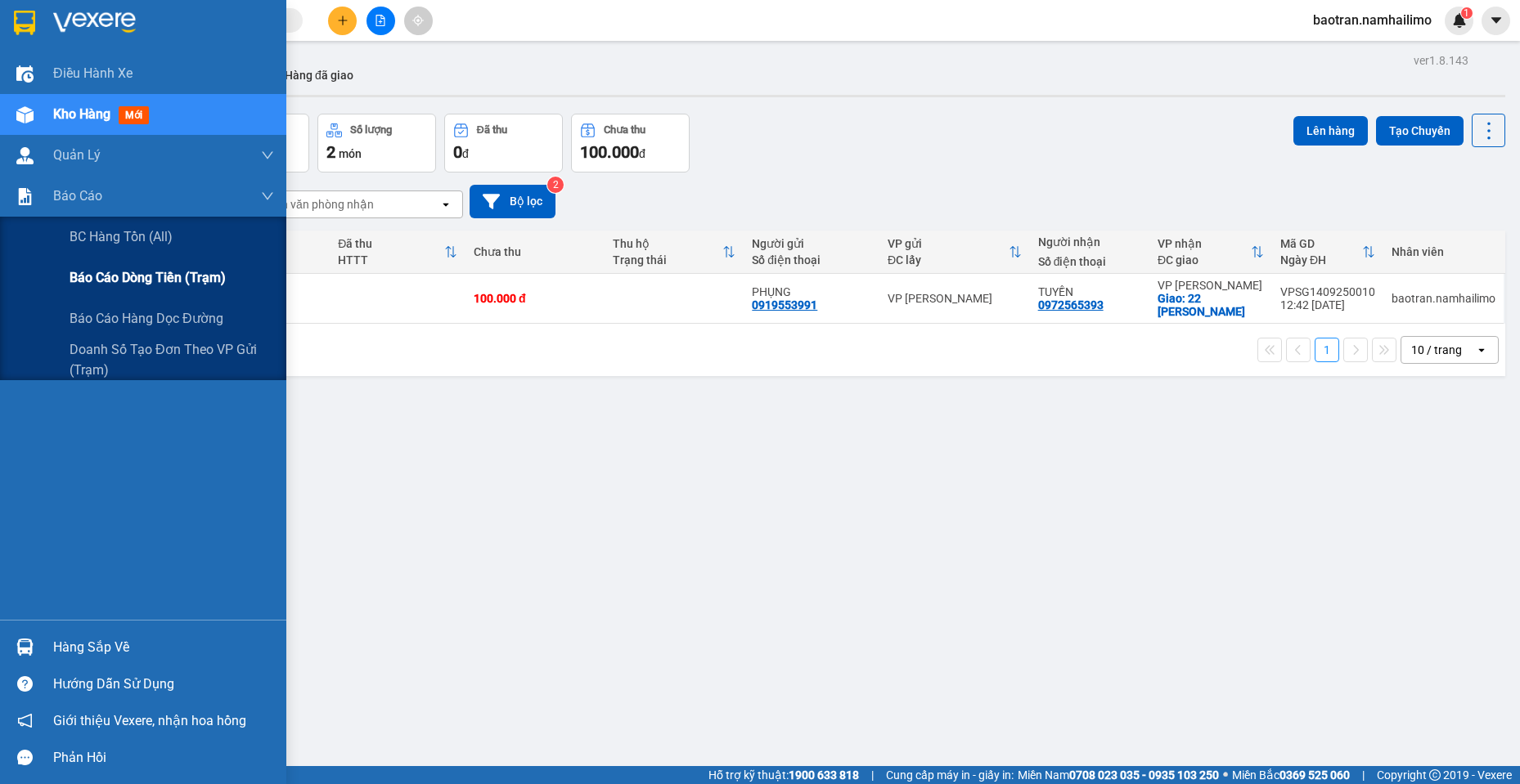
click at [121, 281] on span "Báo cáo dòng tiền (trạm)" at bounding box center [147, 278] width 156 height 21
